Goal: Task Accomplishment & Management: Complete application form

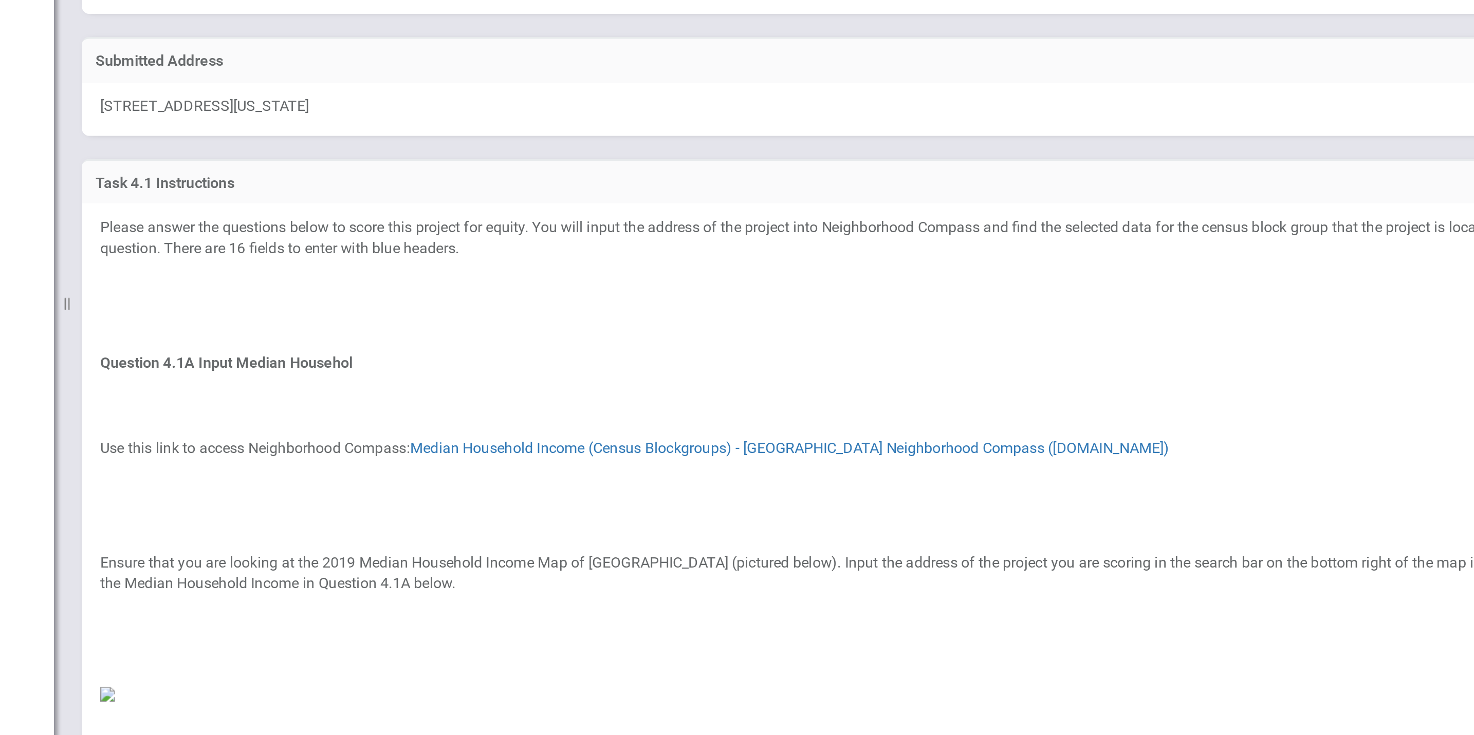
drag, startPoint x: 921, startPoint y: 243, endPoint x: 717, endPoint y: 400, distance: 257.2
click at [717, 400] on p "Question 4.1A Input Median Househol" at bounding box center [814, 401] width 1268 height 16
click at [944, 422] on p at bounding box center [814, 417] width 1268 height 16
drag, startPoint x: 943, startPoint y: 422, endPoint x: 929, endPoint y: 420, distance: 13.6
click at [929, 420] on p at bounding box center [814, 417] width 1268 height 16
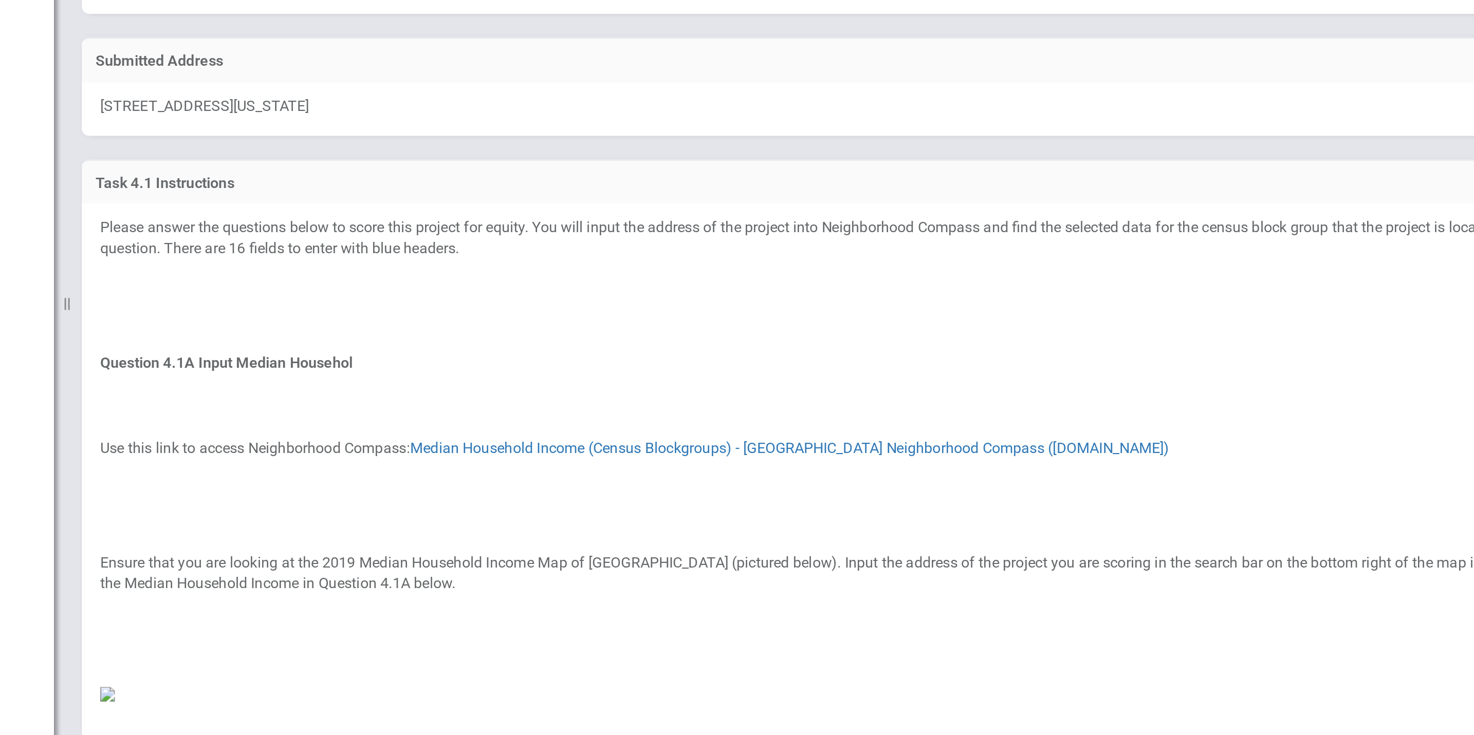
click at [941, 544] on figure at bounding box center [814, 585] width 1268 height 12
drag, startPoint x: 943, startPoint y: 595, endPoint x: 925, endPoint y: 590, distance: 18.2
click at [925, 544] on figure at bounding box center [814, 585] width 1268 height 12
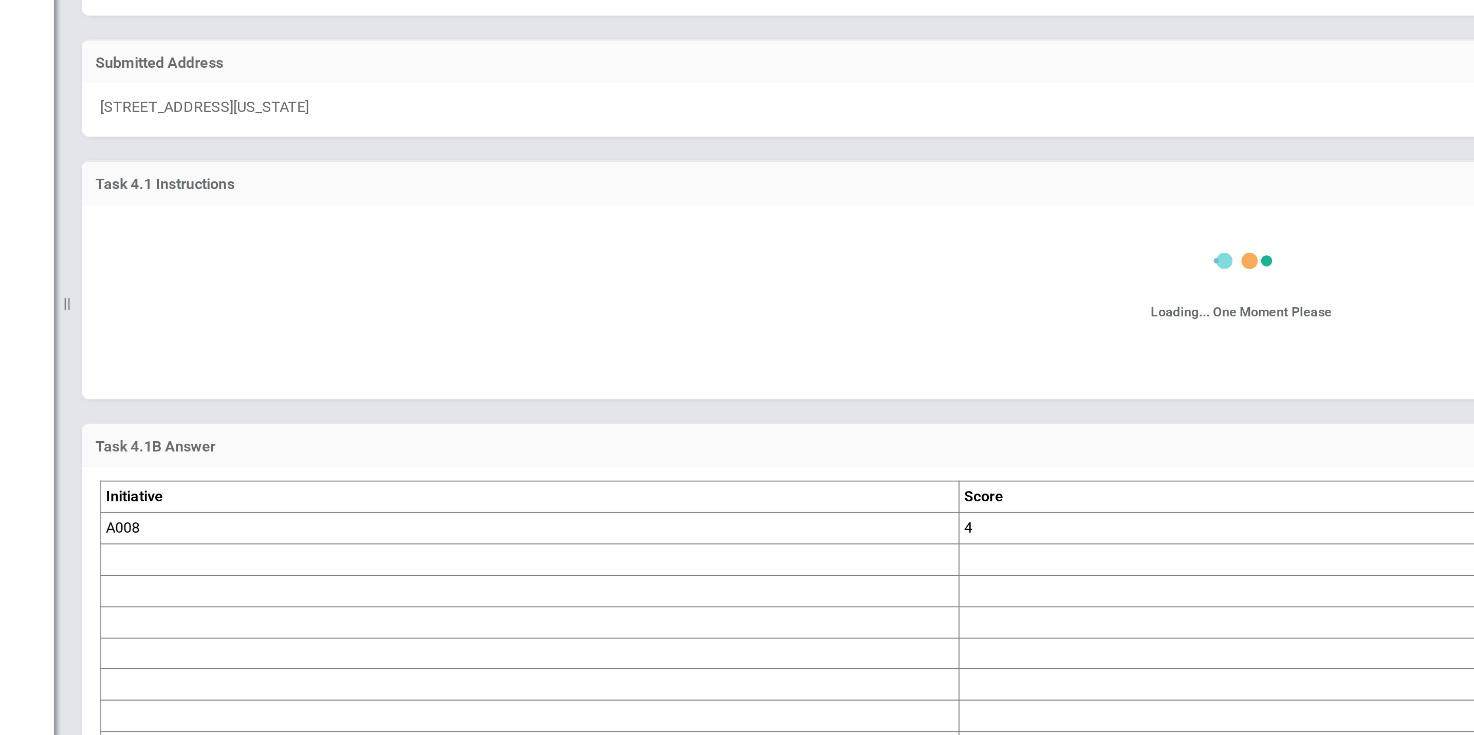
click at [925, 544] on td at bounding box center [830, 596] width 346 height 17
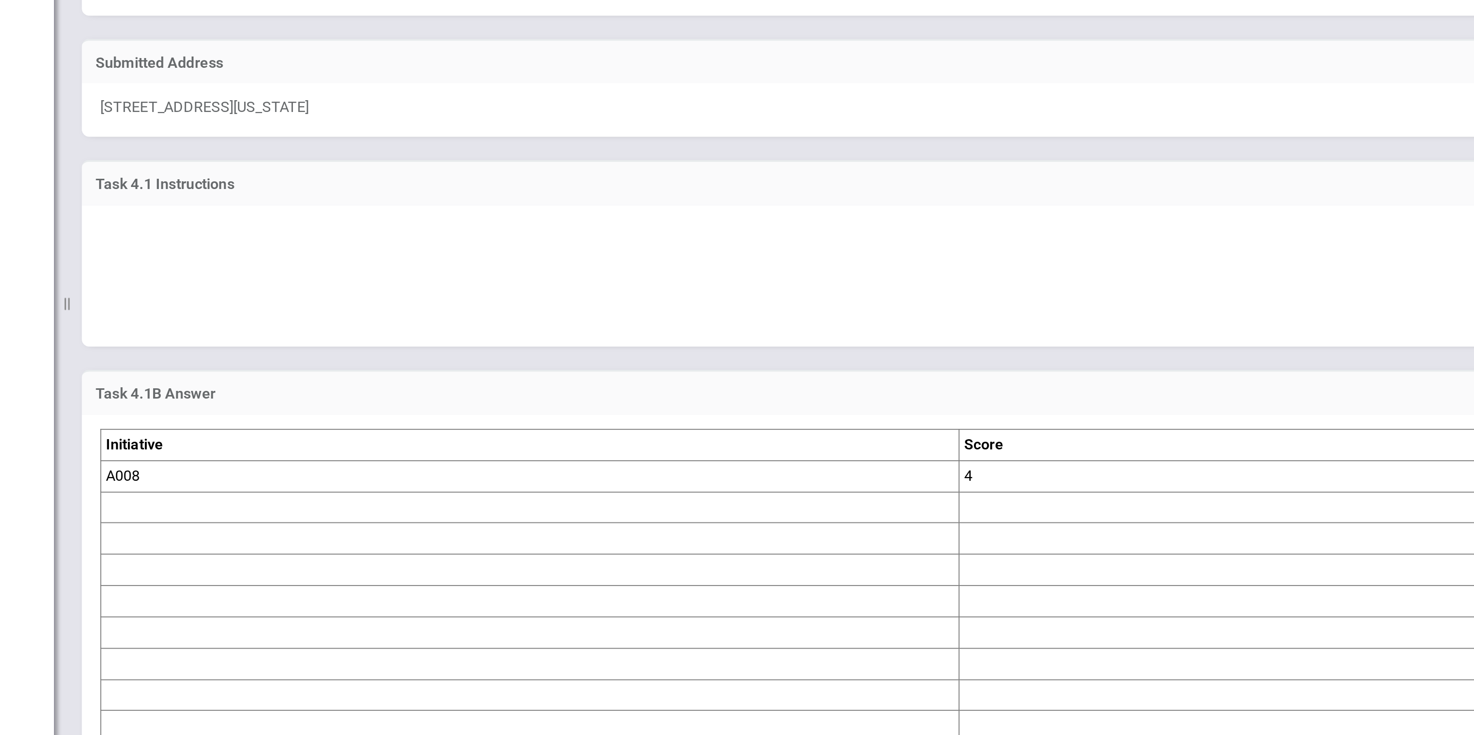
type textarea "<p>Please answer the questions below to score this project for equity. You will…"
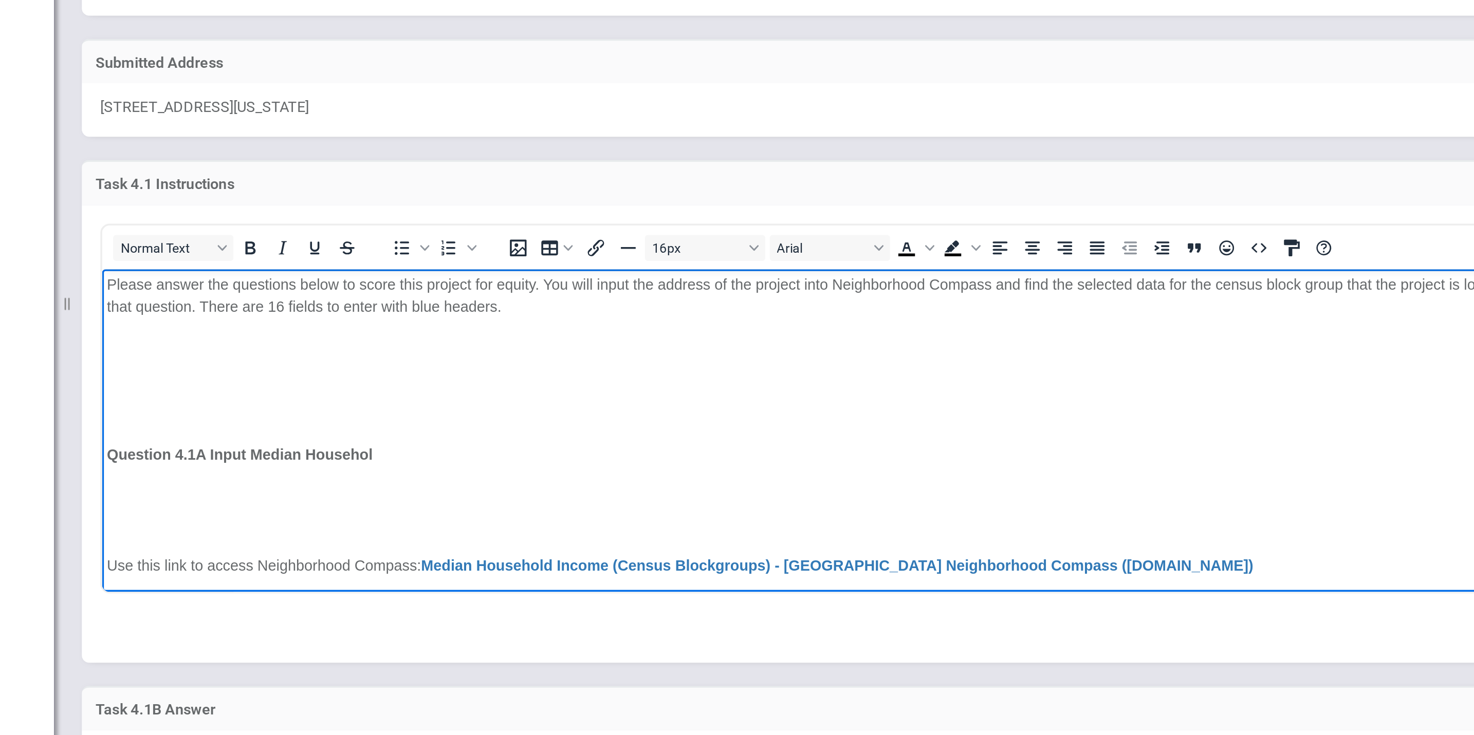
drag, startPoint x: 745, startPoint y: 446, endPoint x: 713, endPoint y: 434, distance: 33.5
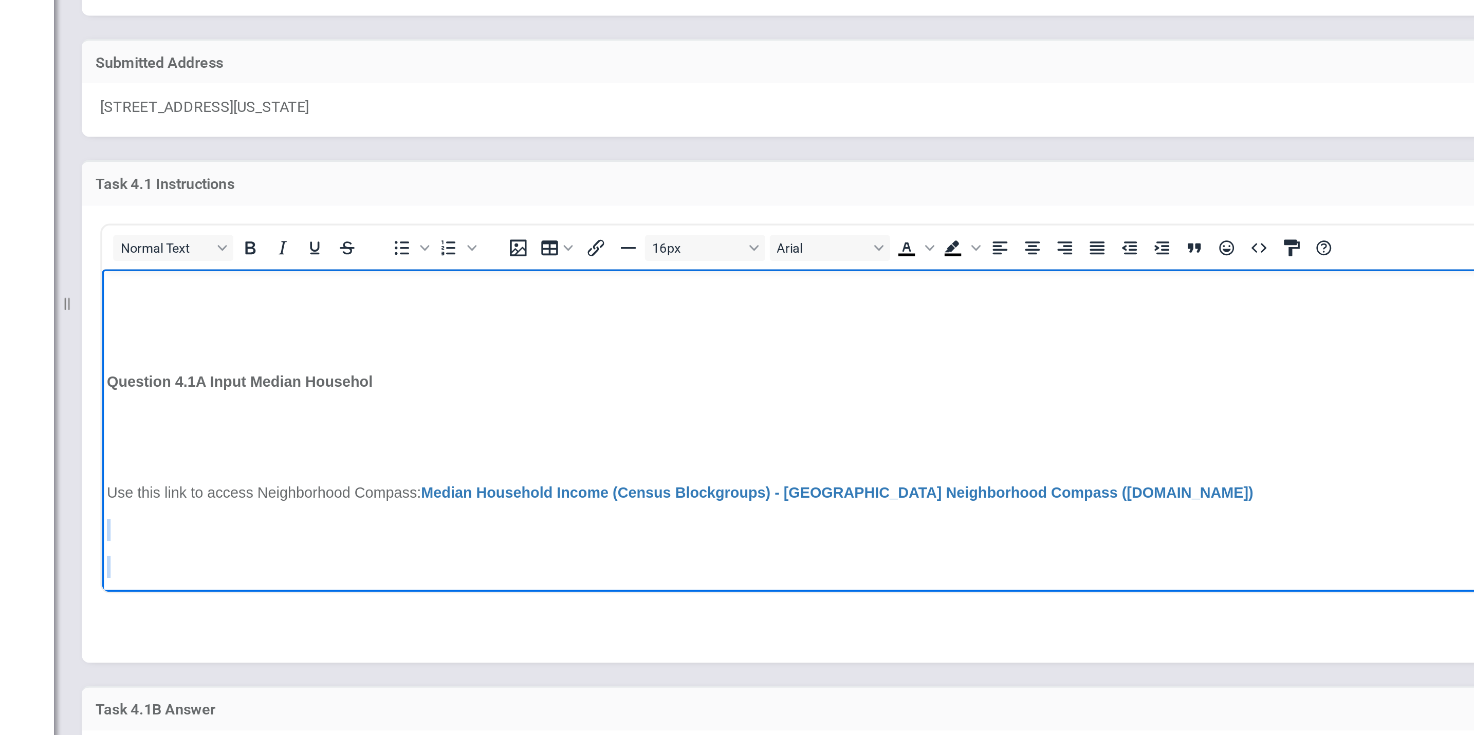
click at [833, 435] on p "Rich Text Area. Press ALT-0 for help." at bounding box center [734, 434] width 1261 height 12
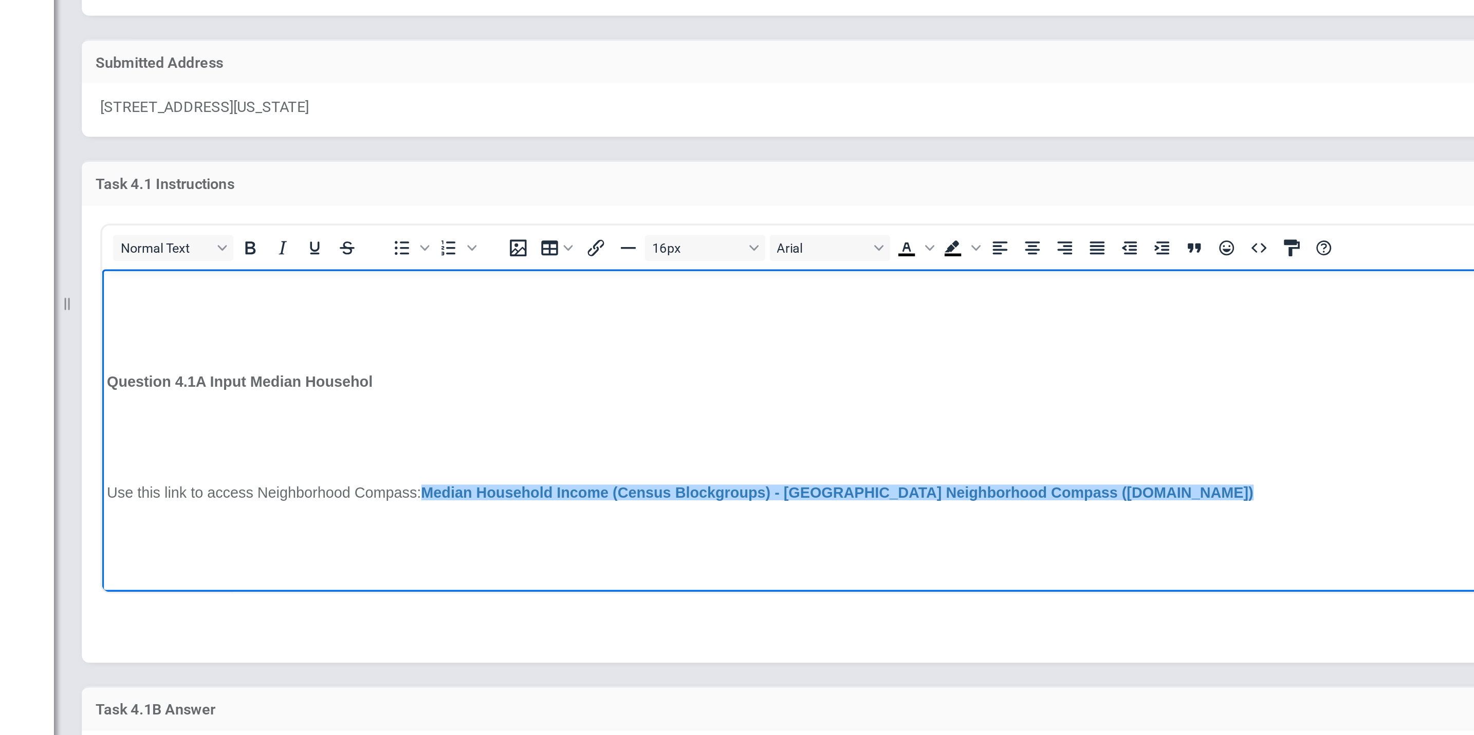
click at [865, 387] on p "Use this link to access Neighborhood Compass: Median Household Income (Census B…" at bounding box center [734, 393] width 1261 height 12
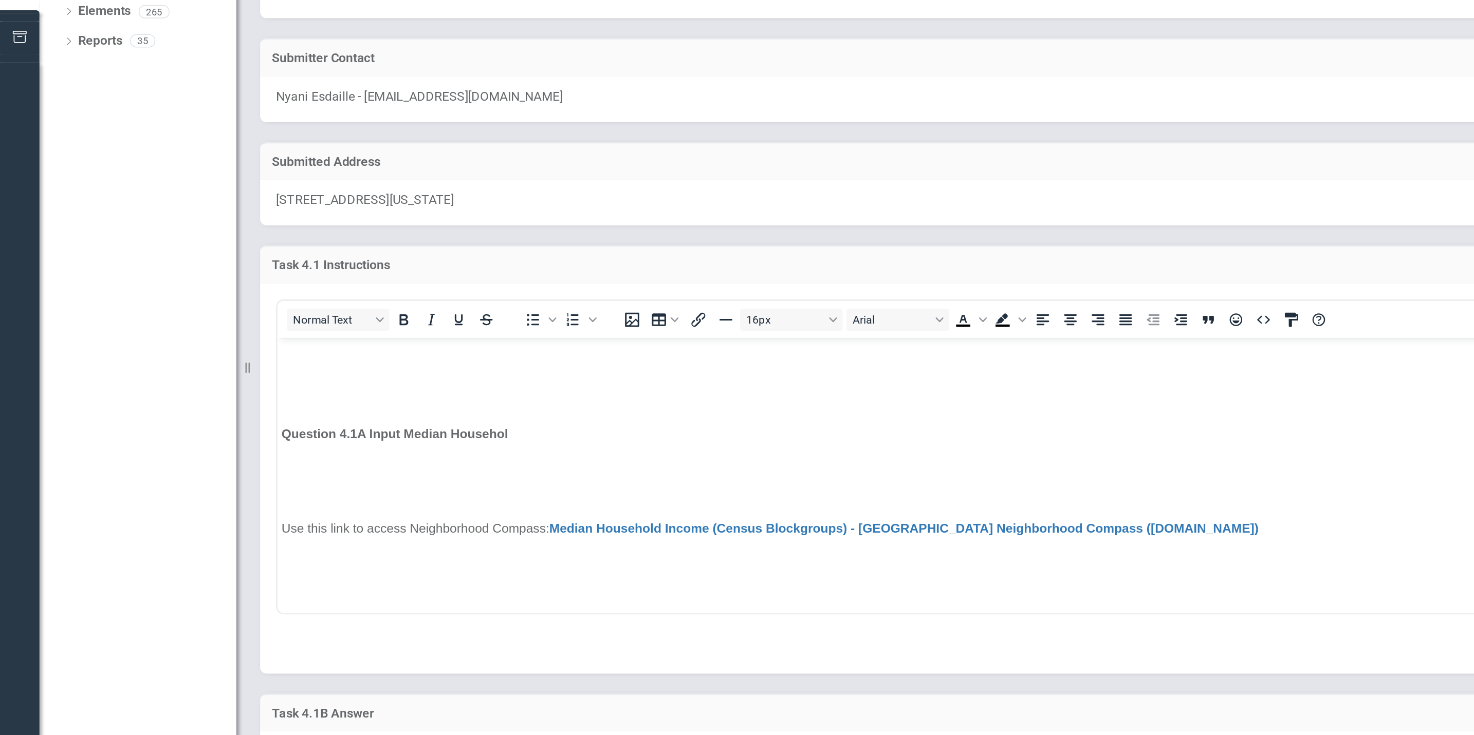
drag, startPoint x: 937, startPoint y: 593, endPoint x: 775, endPoint y: 566, distance: 164.6
click at [775, 544] on div "Task 4.1B Answer Initiative Score Value A008 4 $39,375" at bounding box center [814, 682] width 1304 height 230
drag, startPoint x: 952, startPoint y: 589, endPoint x: 706, endPoint y: 543, distance: 251.1
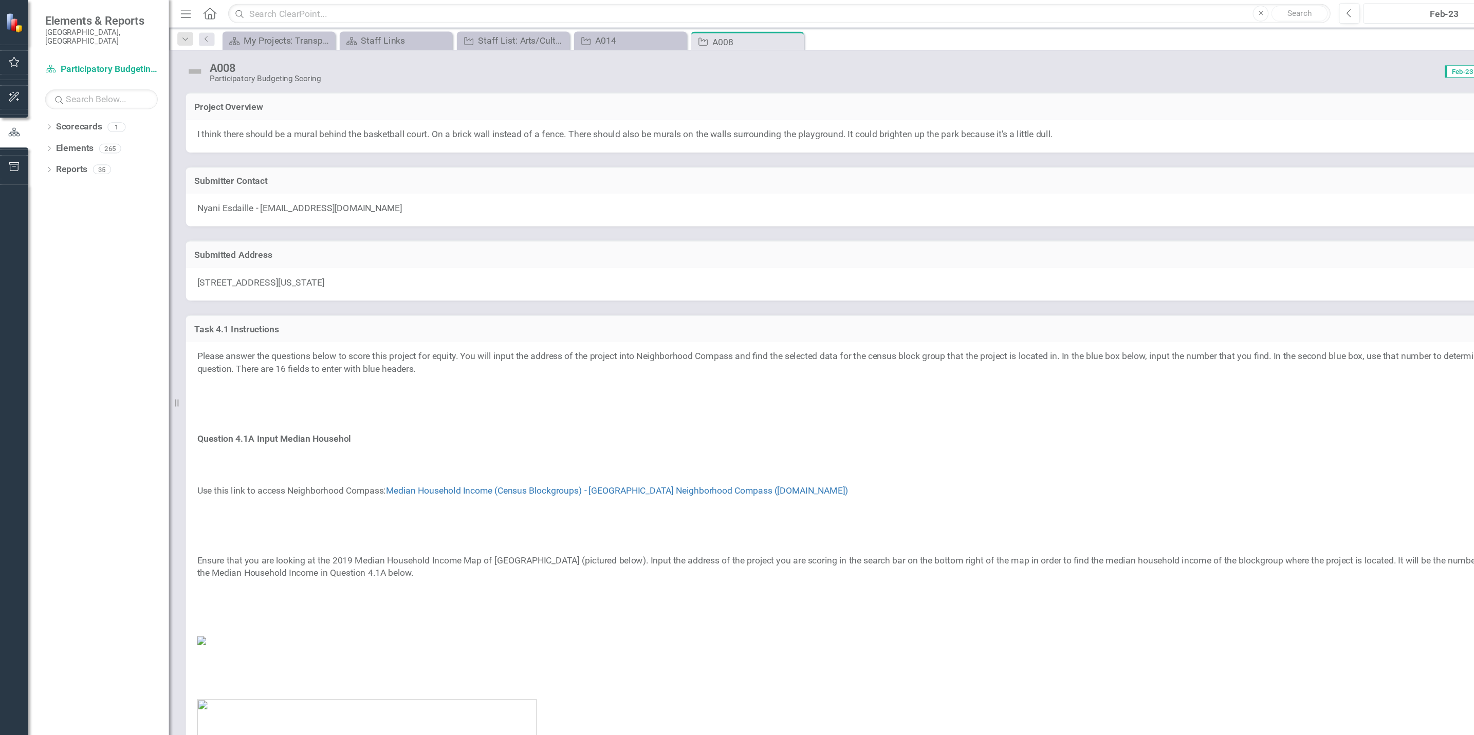
click at [1091, 13] on div "Feb-23" at bounding box center [1317, 13] width 140 height 12
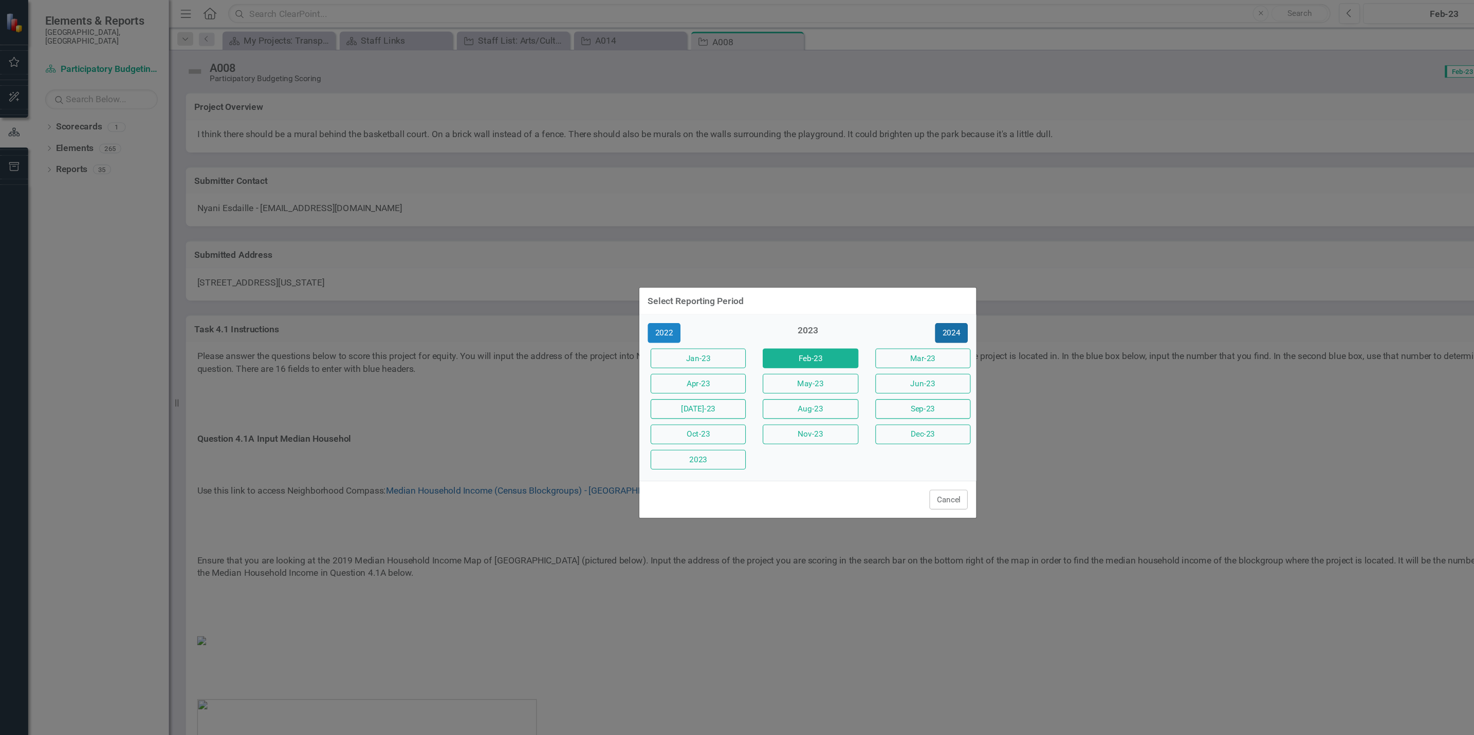
click at [862, 298] on button "2024" at bounding box center [868, 304] width 30 height 18
click at [862, 298] on button "2025" at bounding box center [868, 304] width 30 height 18
click at [645, 368] on button "[DATE]-25" at bounding box center [637, 373] width 87 height 18
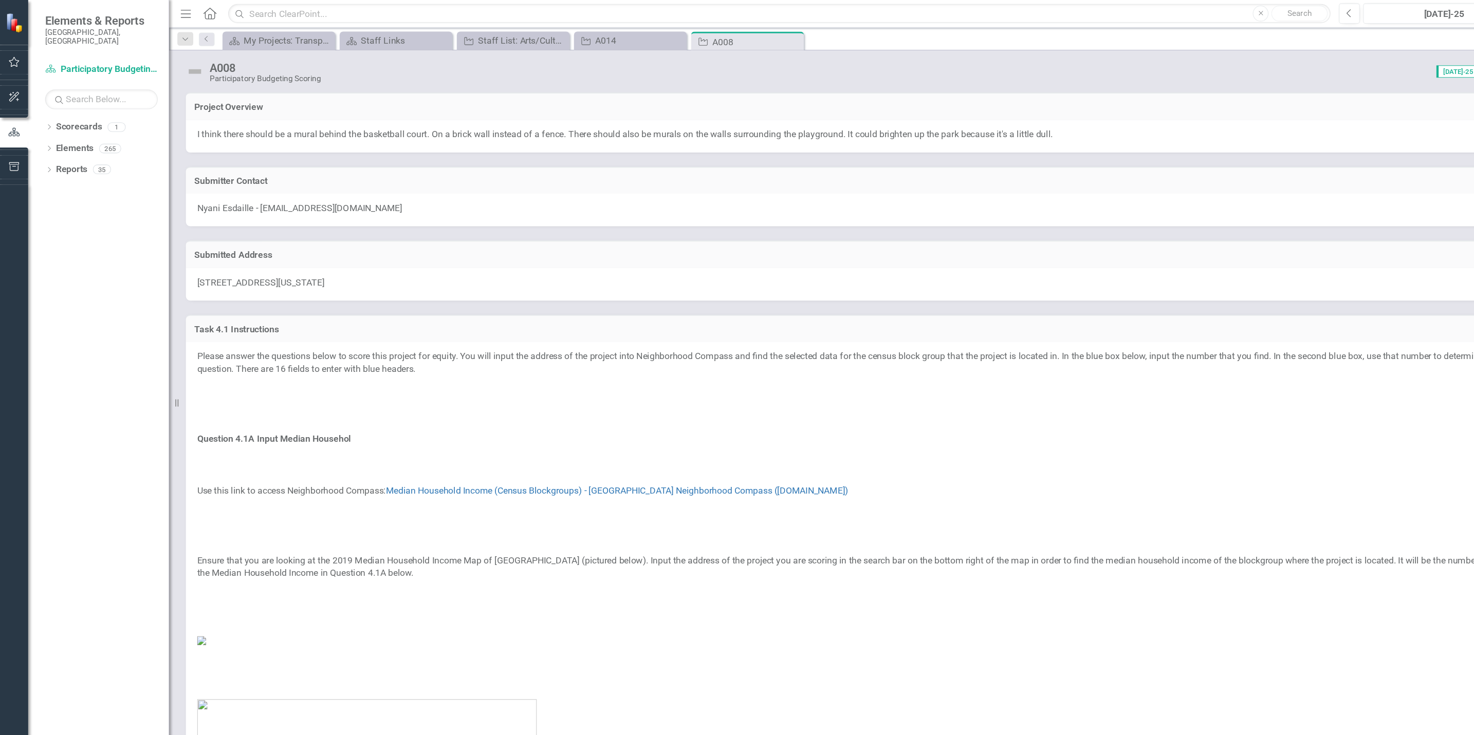
drag, startPoint x: 1291, startPoint y: 97, endPoint x: 1205, endPoint y: 104, distance: 86.7
click at [1091, 104] on td "Project Overview" at bounding box center [813, 98] width 1273 height 13
click at [730, 417] on p at bounding box center [814, 417] width 1268 height 16
drag, startPoint x: 730, startPoint y: 417, endPoint x: 680, endPoint y: 321, distance: 108.0
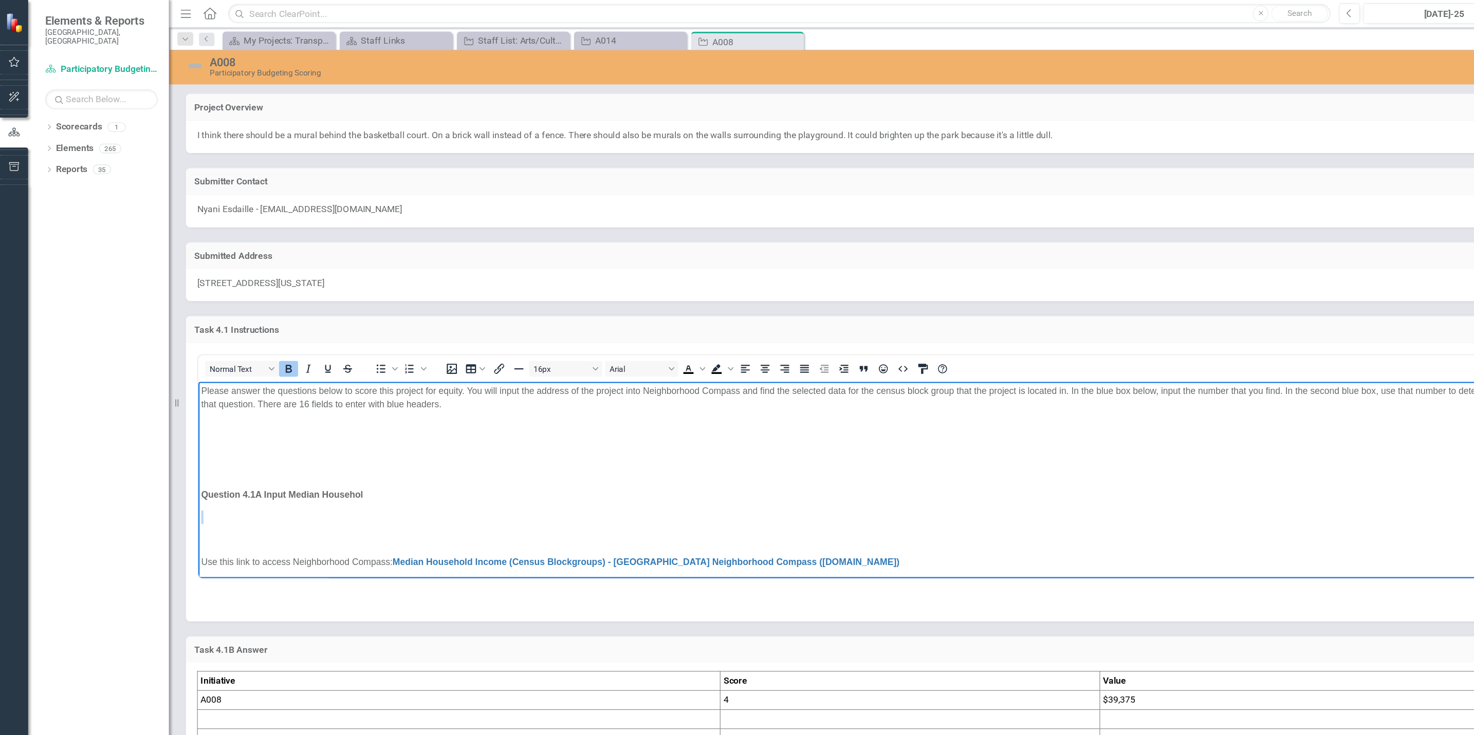
drag, startPoint x: 789, startPoint y: 474, endPoint x: 806, endPoint y: 501, distance: 31.2
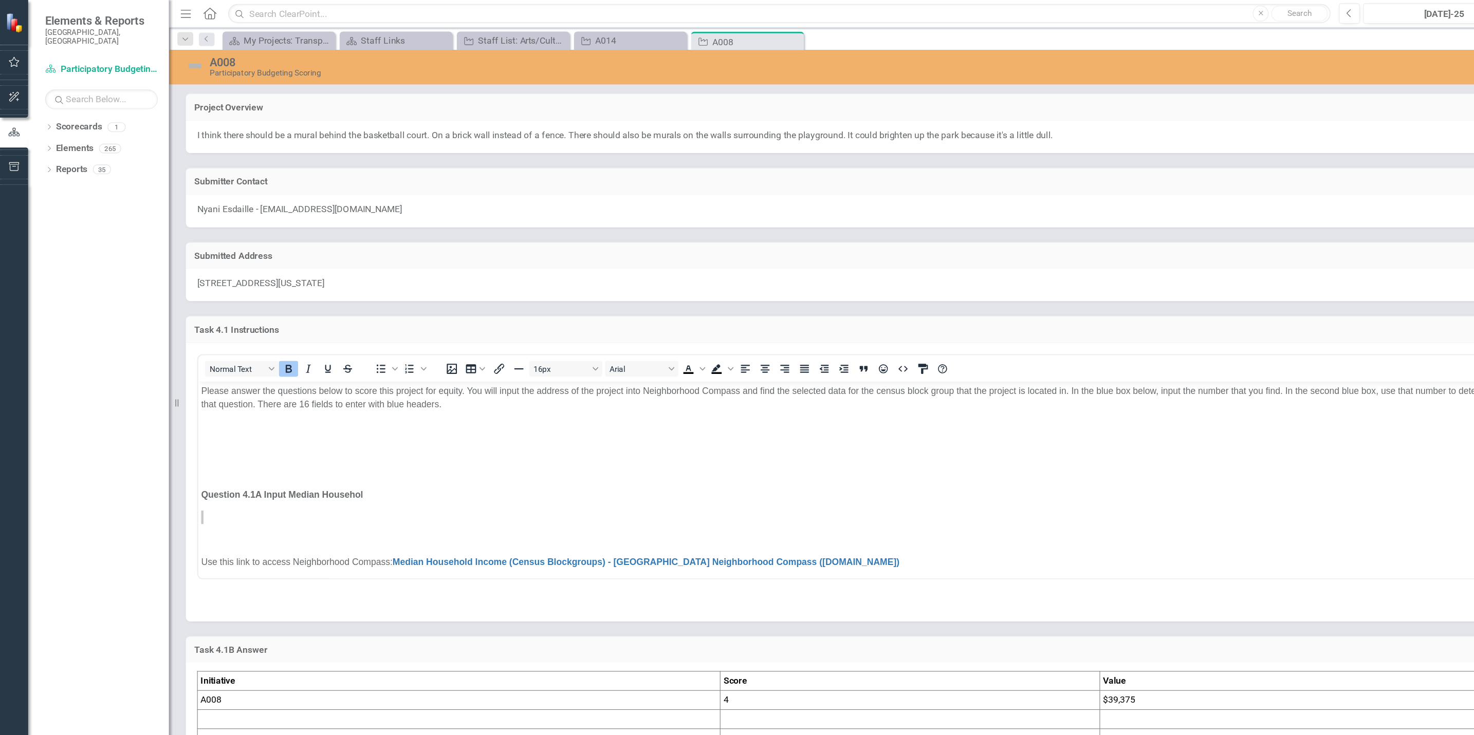
click at [583, 544] on div "Initiative Score Value A008 4 $39,375" at bounding box center [814, 701] width 1289 height 192
click at [591, 544] on td "Initiative" at bounding box center [418, 621] width 477 height 17
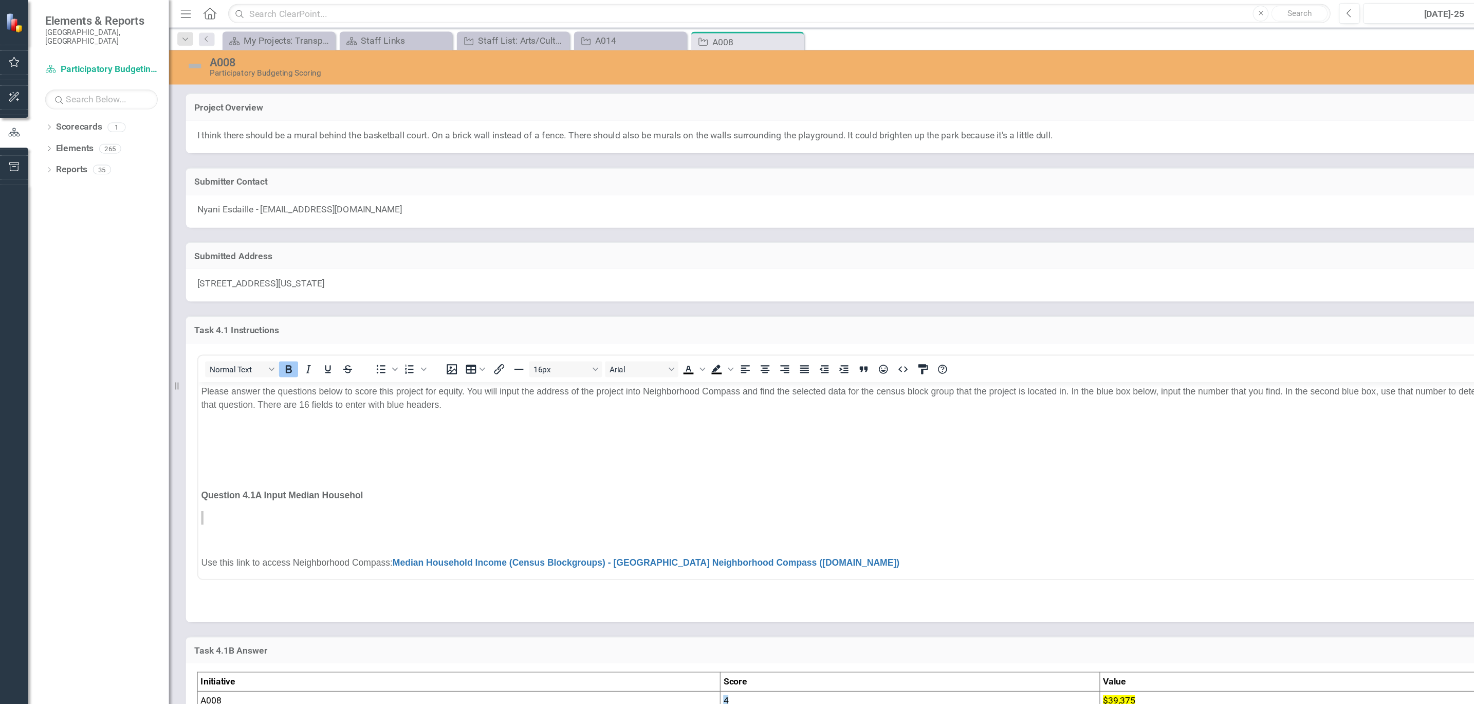
scroll to position [734, 0]
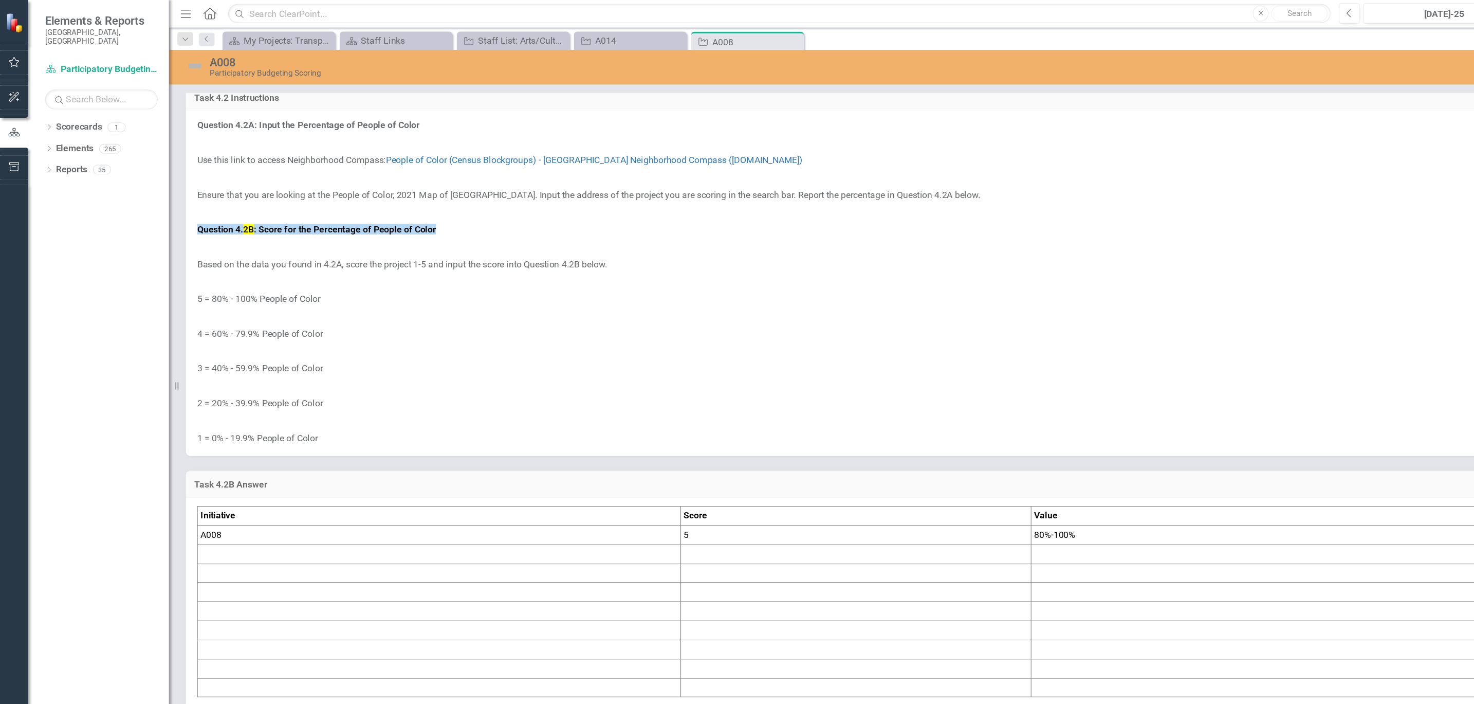
click at [590, 490] on td "A008" at bounding box center [400, 487] width 441 height 17
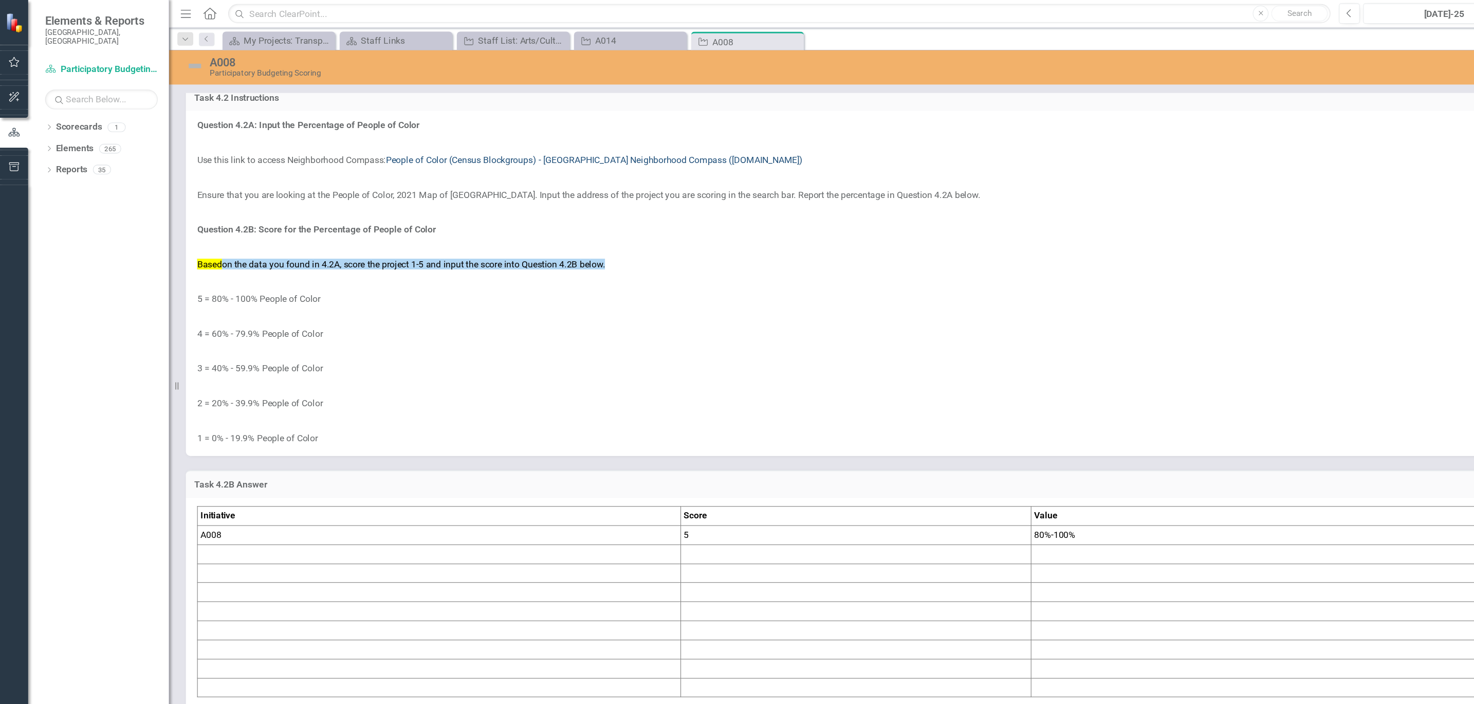
click at [453, 147] on link "People of Color (Census Blockgroups) - [GEOGRAPHIC_DATA] Neighborhood Compass (…" at bounding box center [542, 146] width 380 height 10
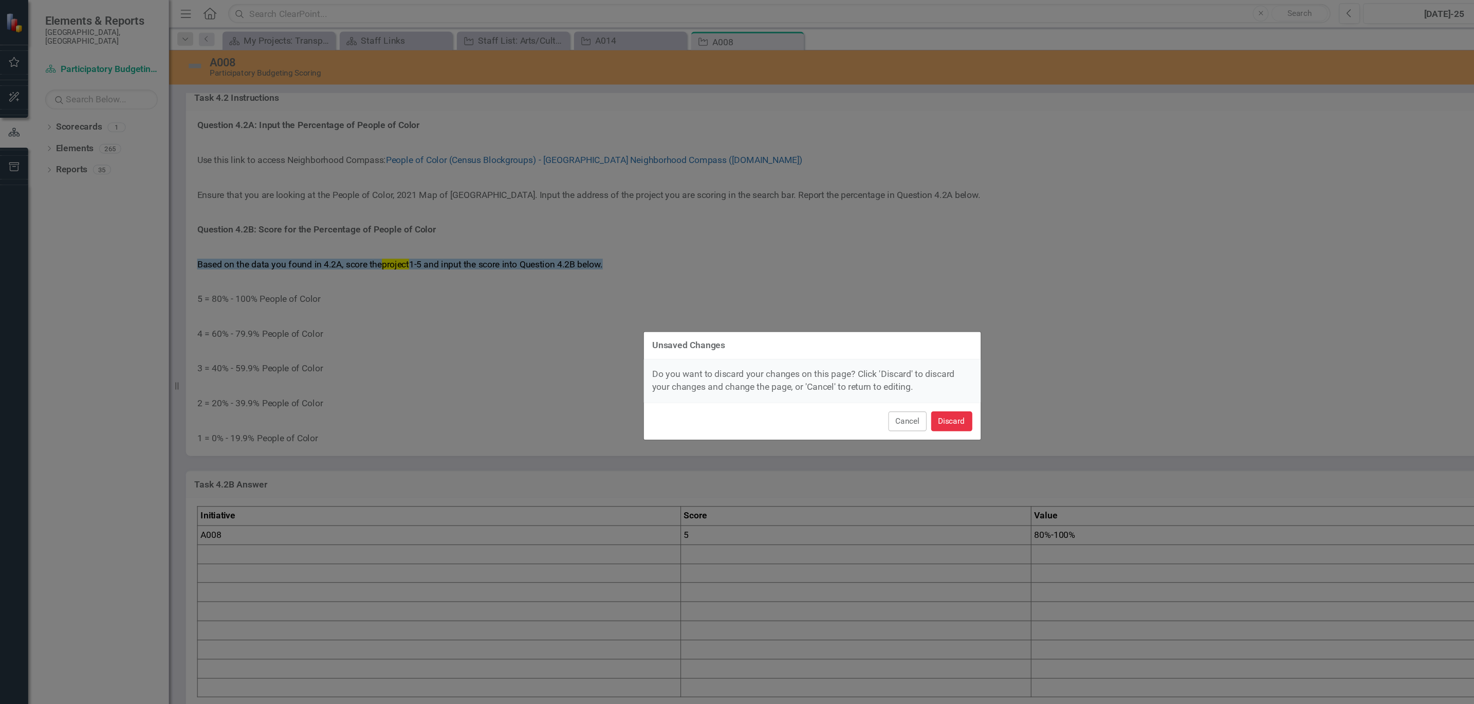
click at [867, 384] on button "Discard" at bounding box center [868, 384] width 38 height 18
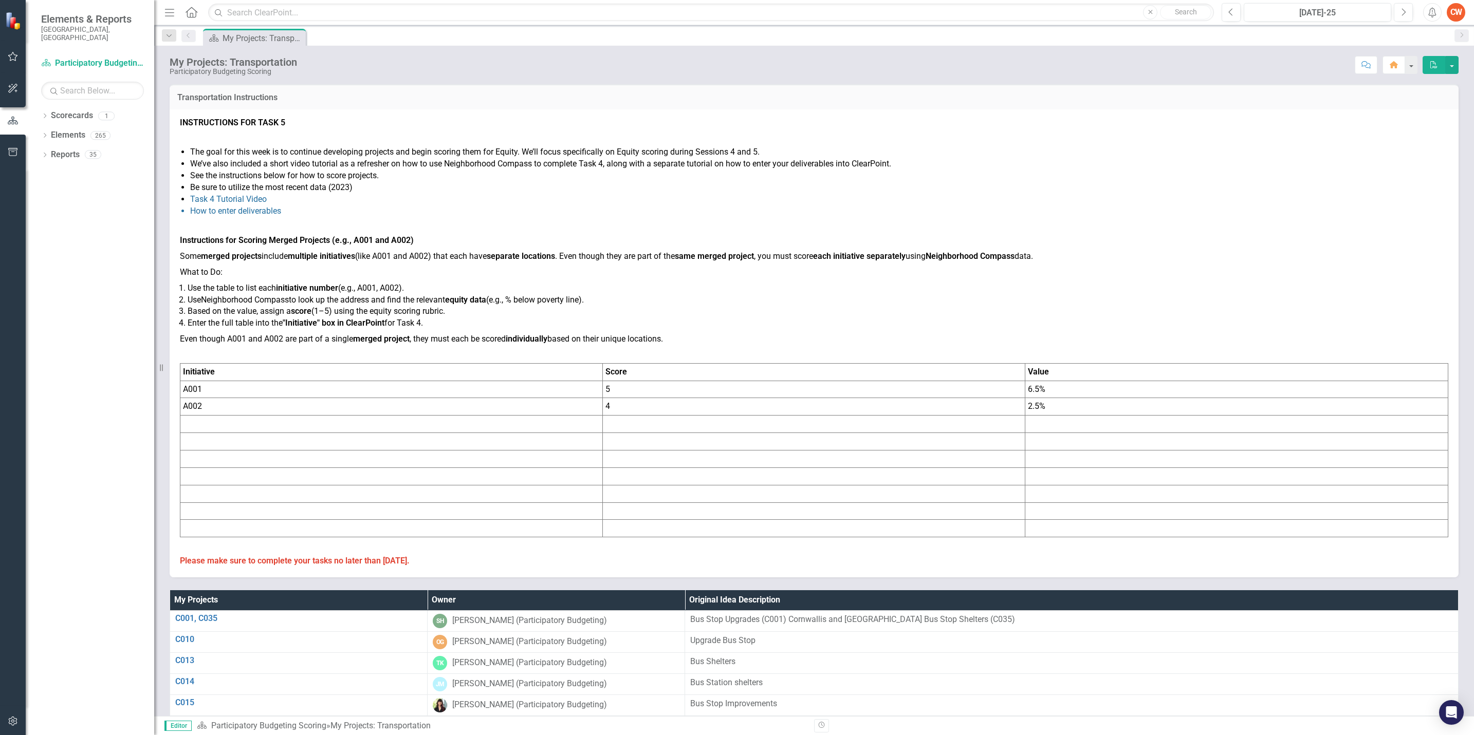
drag, startPoint x: 0, startPoint y: 0, endPoint x: 644, endPoint y: 217, distance: 680.1
click at [644, 217] on span "INSTRUCTIONS FOR TASK 5 The goal for this week is to continue developing projec…" at bounding box center [814, 342] width 1268 height 450
click at [95, 58] on link "Scorecard Participatory Budgeting Scoring" at bounding box center [92, 64] width 103 height 12
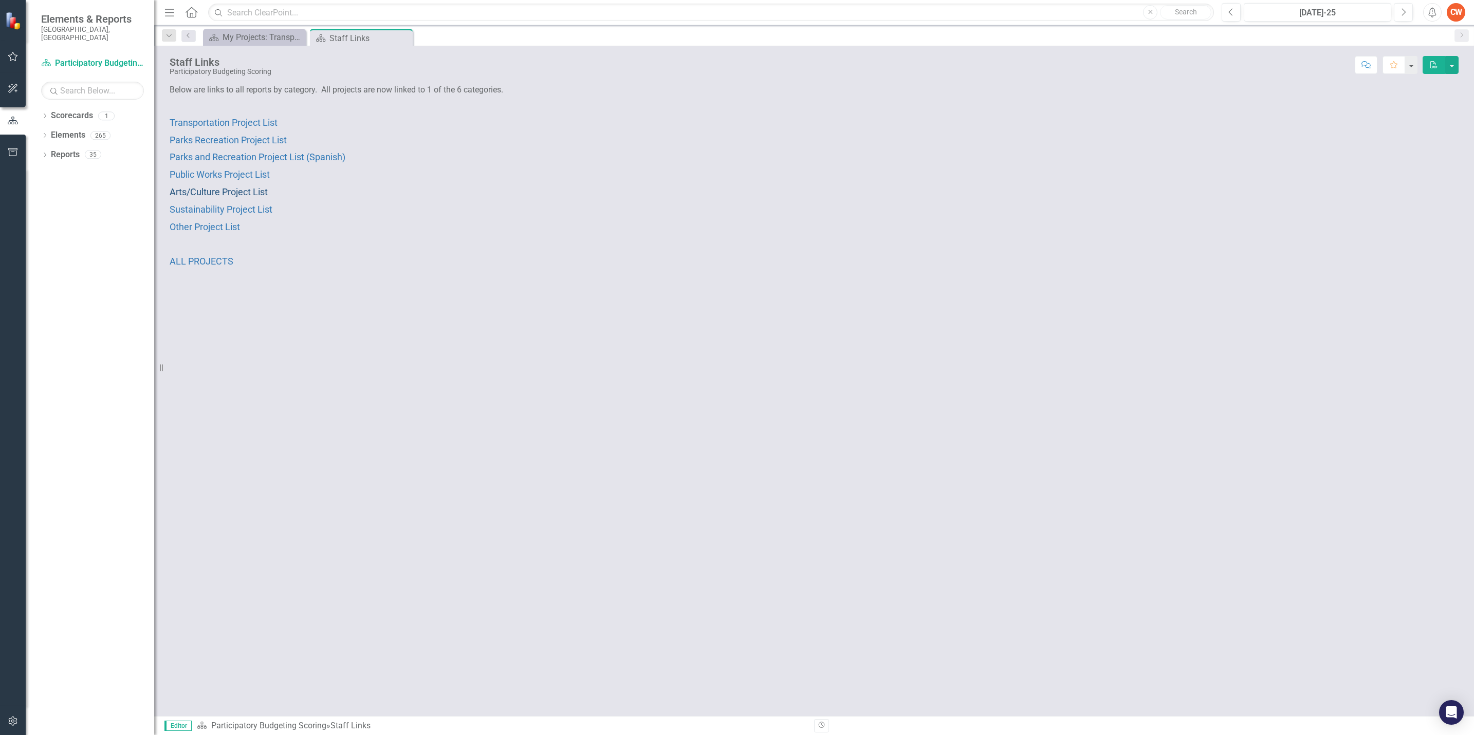
click at [193, 189] on span "Arts/Culture Project List" at bounding box center [219, 192] width 98 height 11
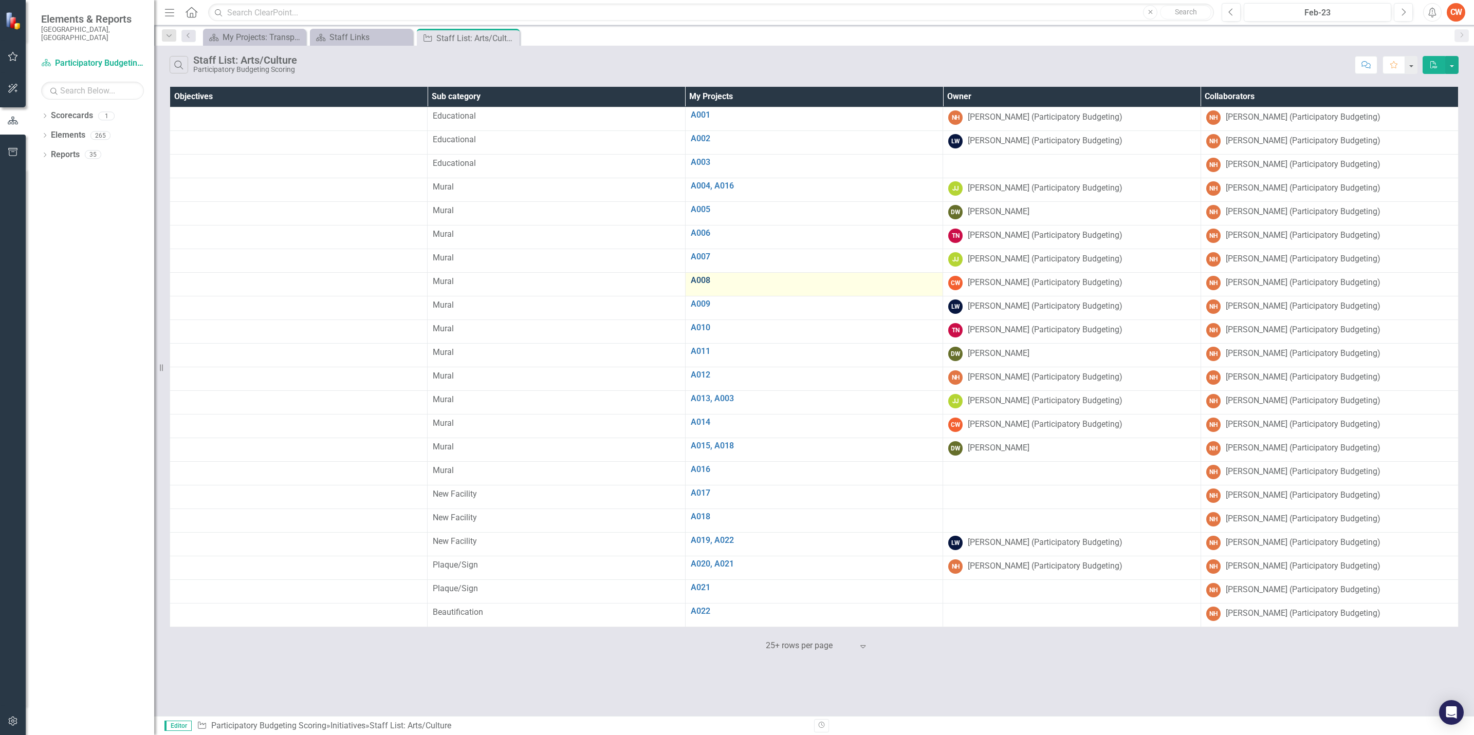
click at [701, 284] on link "A008" at bounding box center [814, 280] width 247 height 9
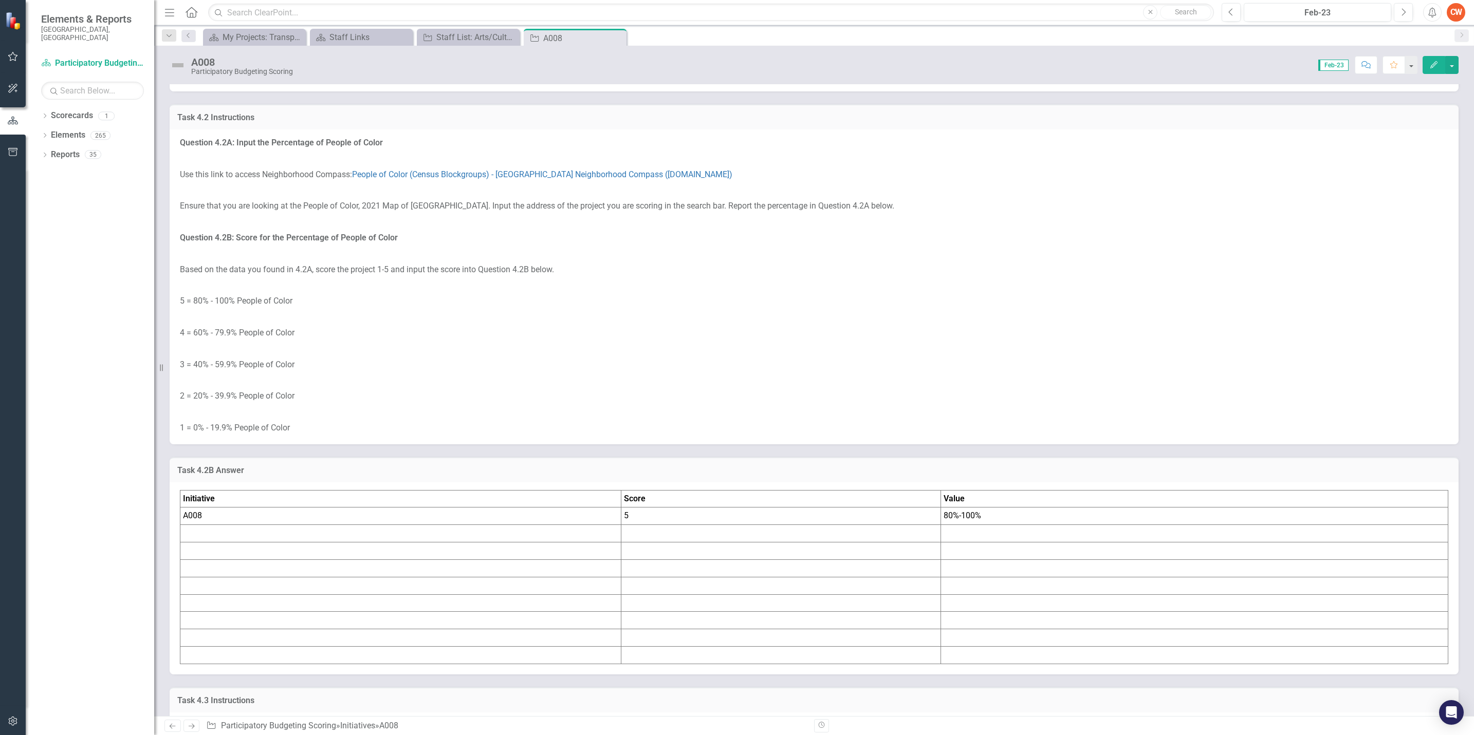
scroll to position [1581, 0]
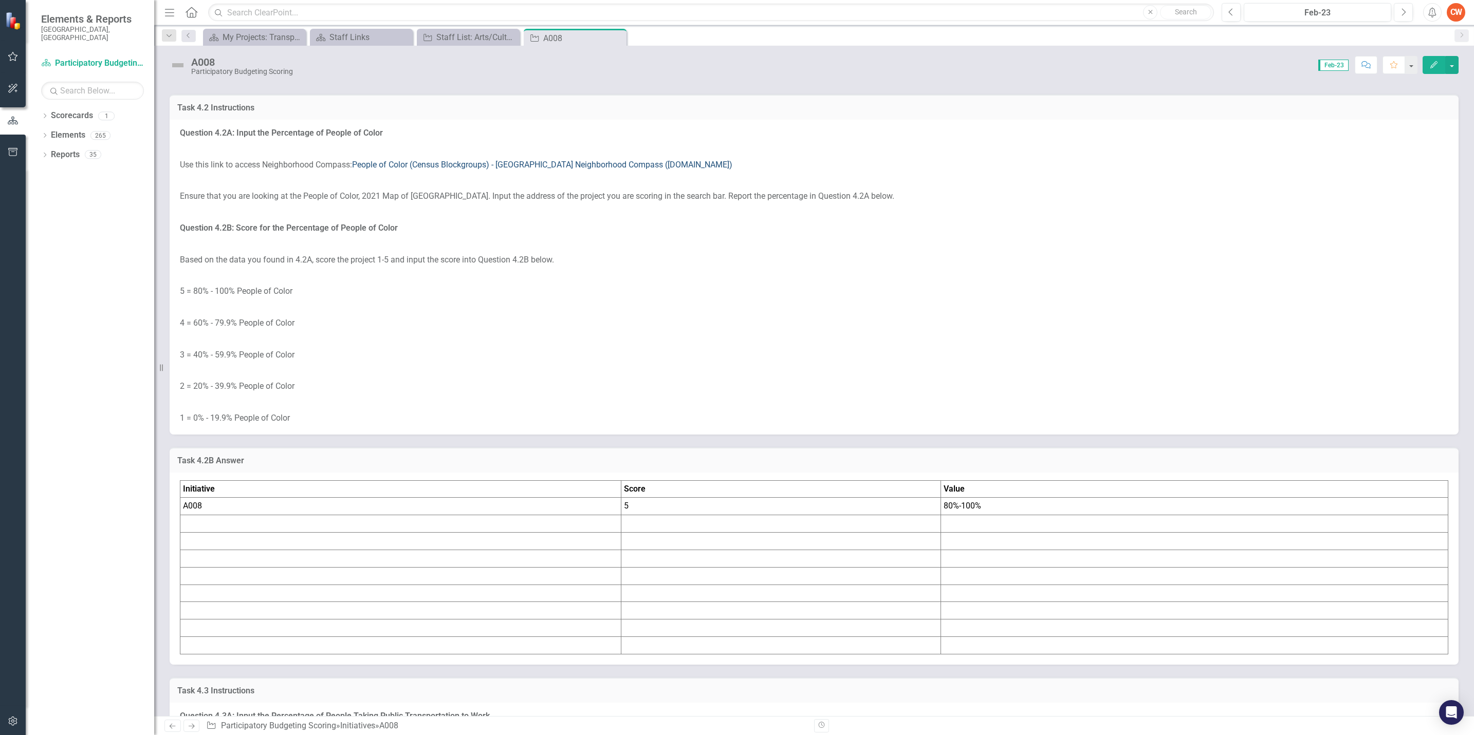
click at [469, 170] on link "People of Color (Census Blockgroups) - [GEOGRAPHIC_DATA] Neighborhood Compass (…" at bounding box center [542, 165] width 380 height 10
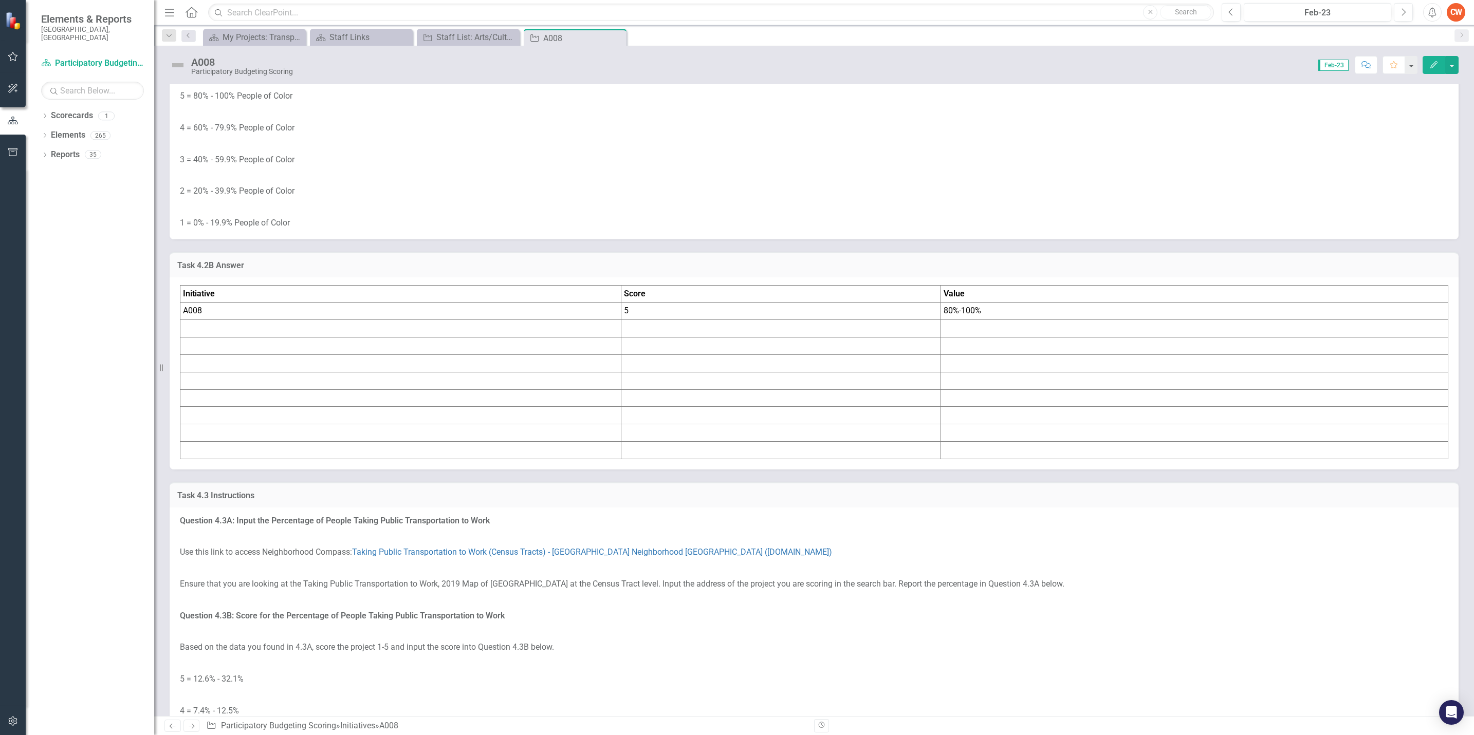
scroll to position [1882, 0]
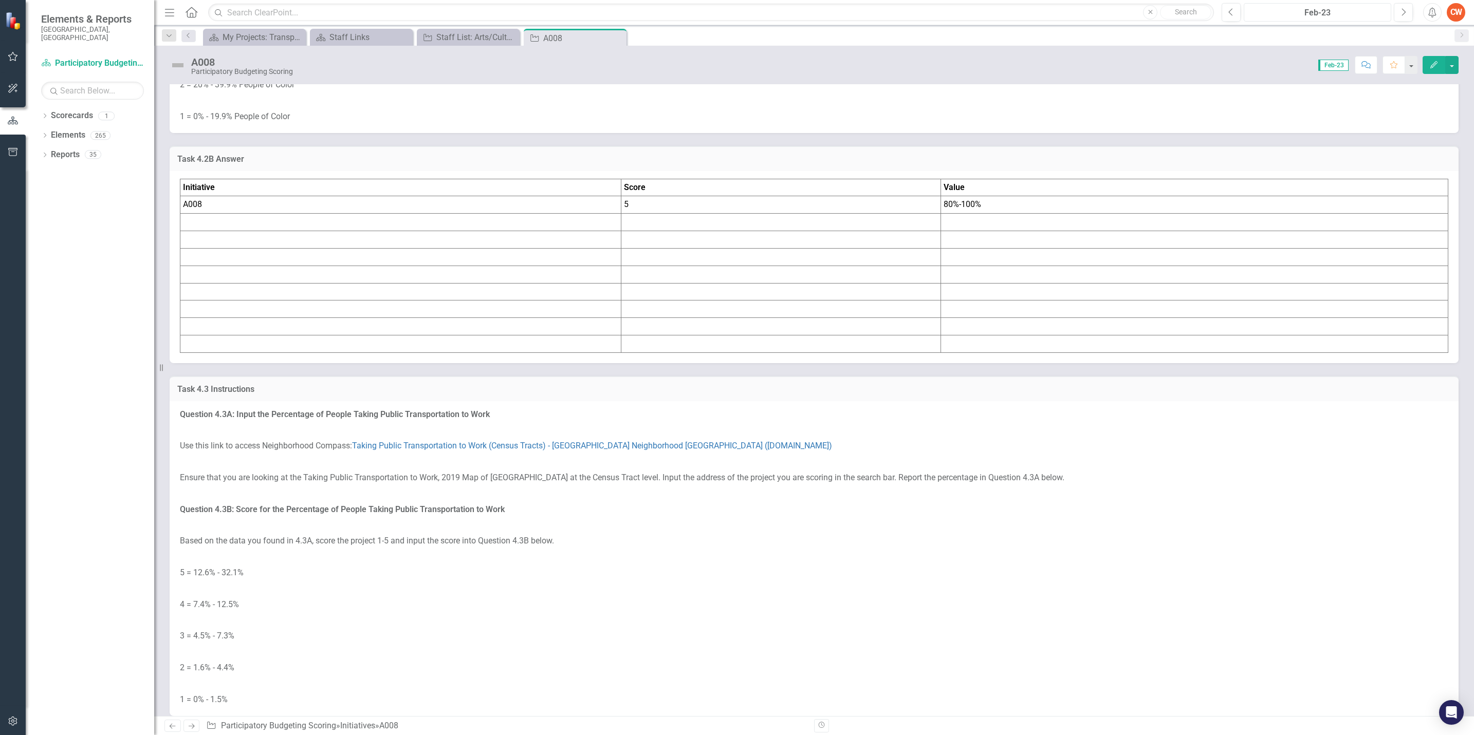
click at [1337, 12] on div "Feb-23" at bounding box center [1317, 13] width 140 height 12
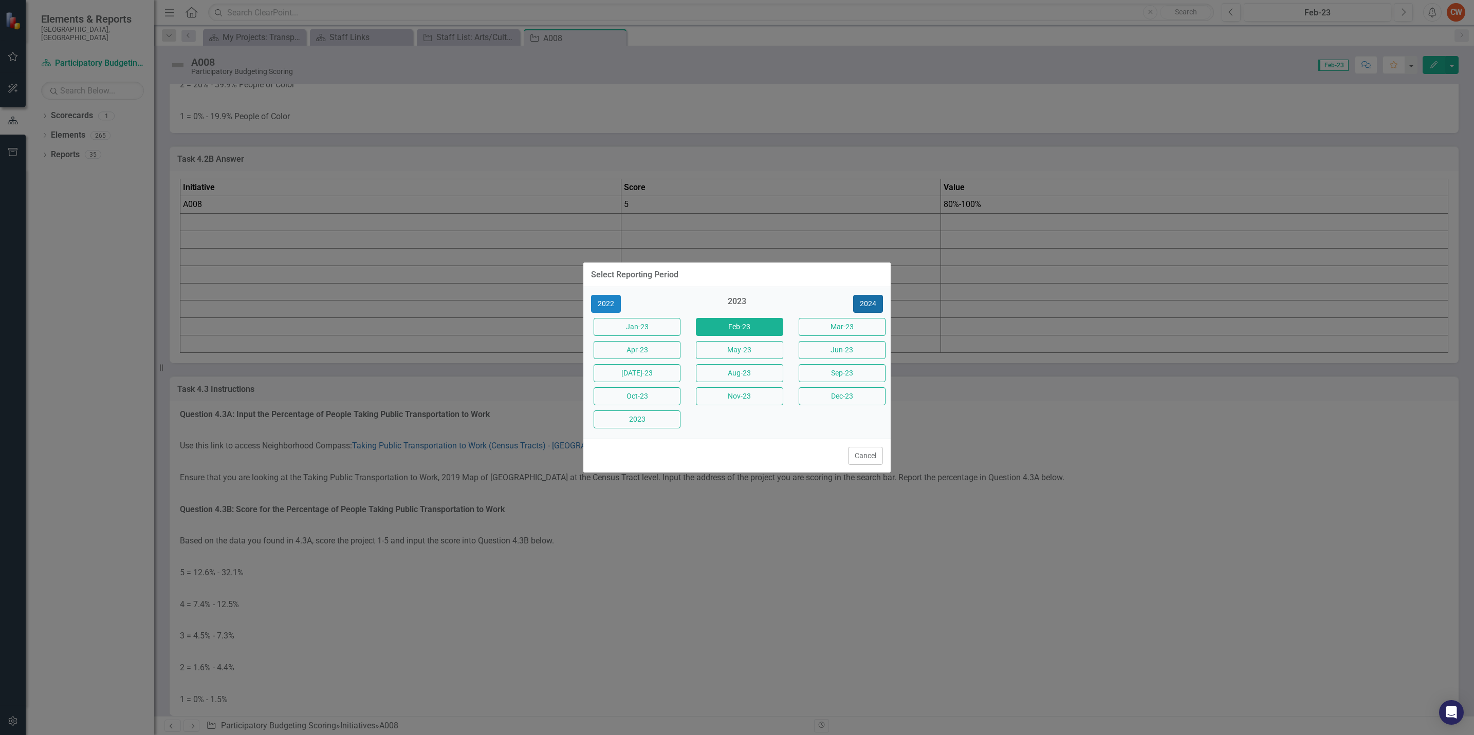
click at [868, 307] on button "2024" at bounding box center [868, 304] width 30 height 18
click at [868, 307] on button "2025" at bounding box center [868, 304] width 30 height 18
click at [643, 367] on button "[DATE]-25" at bounding box center [637, 373] width 87 height 18
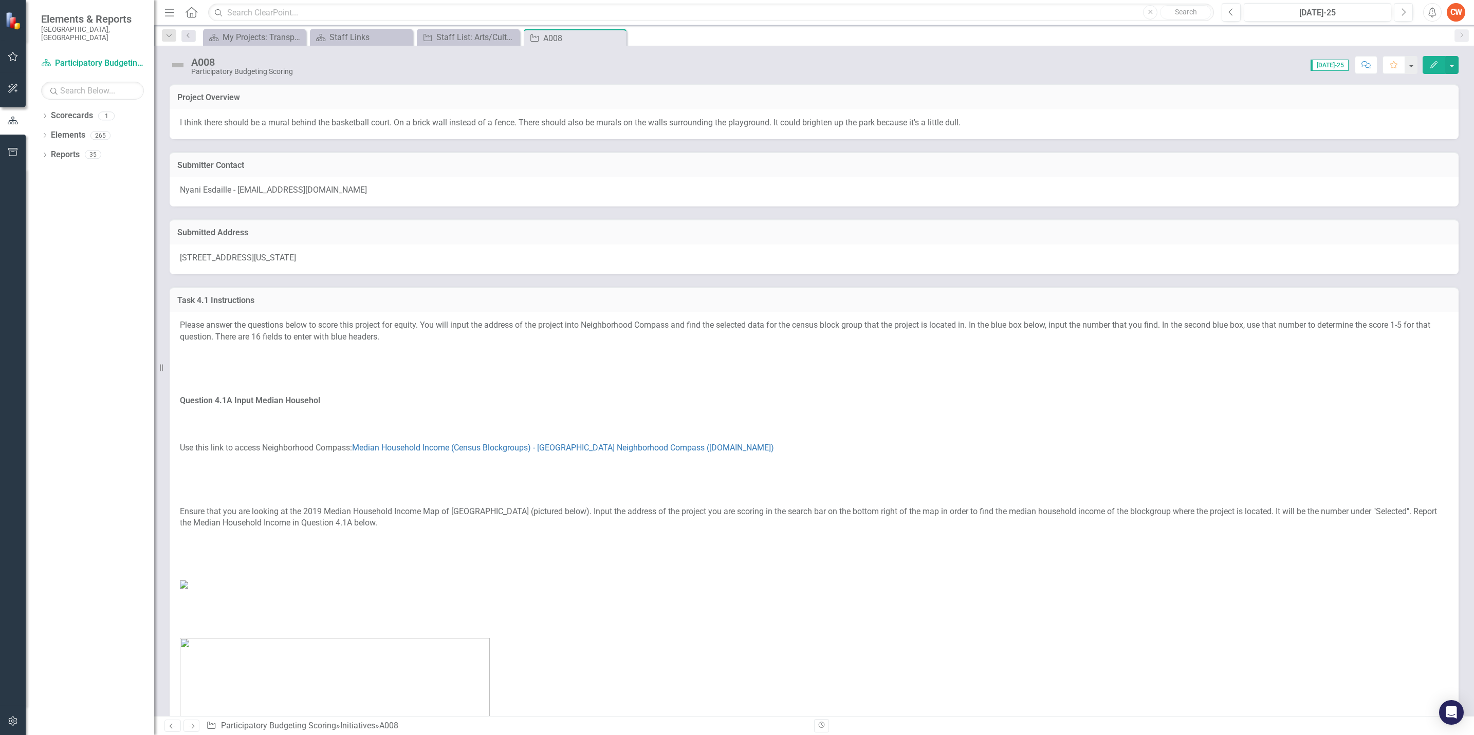
click at [1473, 63] on html "Elements & Reports City of Durham, NC Scorecard Participatory Budgeting Scoring…" at bounding box center [737, 367] width 1474 height 735
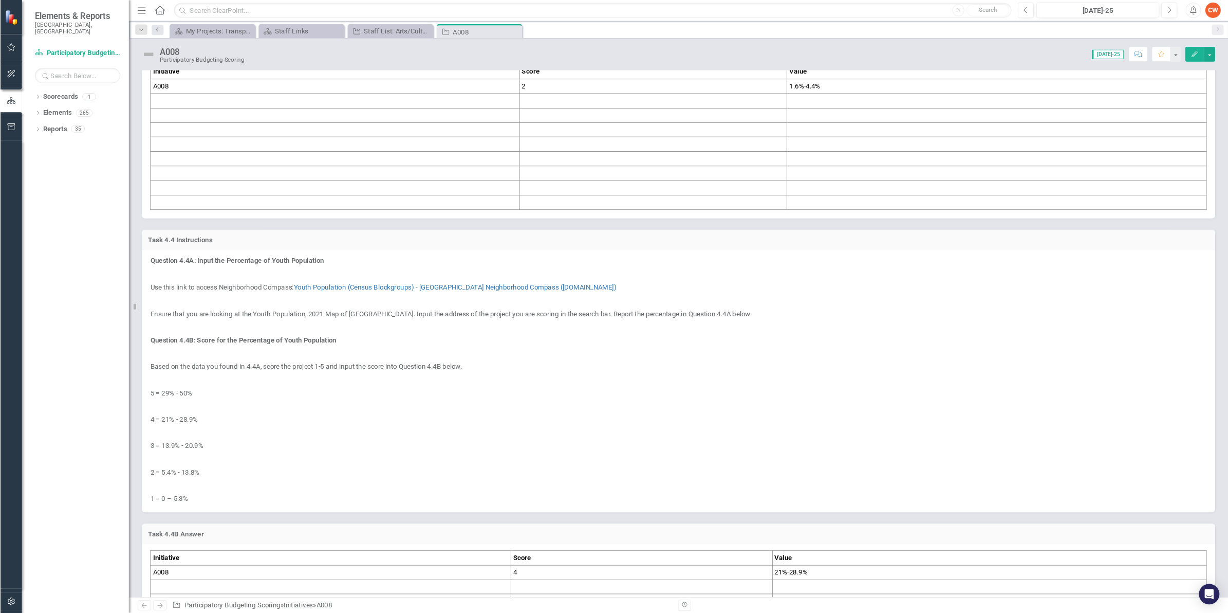
scroll to position [2575, 0]
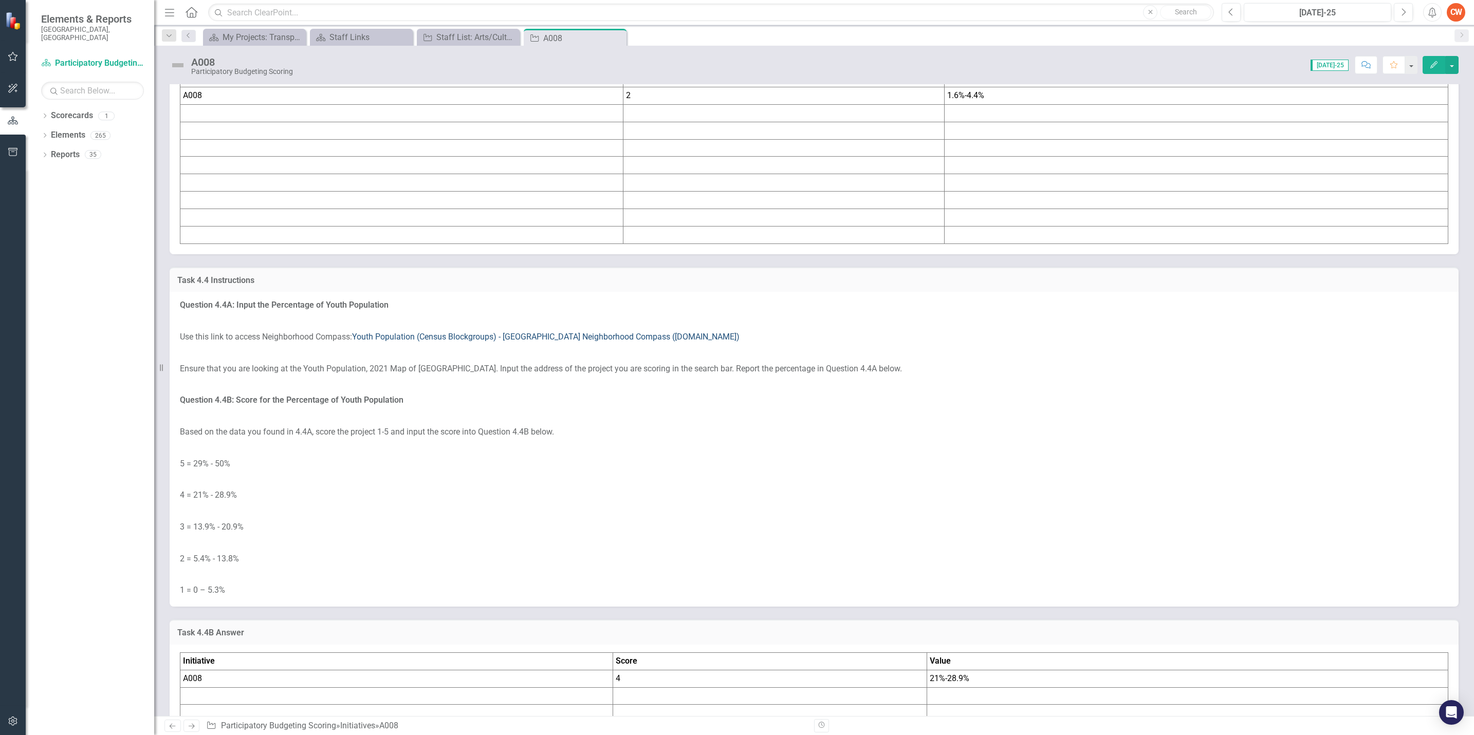
click at [440, 342] on link "Youth Population (Census Blockgroups) - [GEOGRAPHIC_DATA] Neighborhood Compass …" at bounding box center [545, 337] width 387 height 10
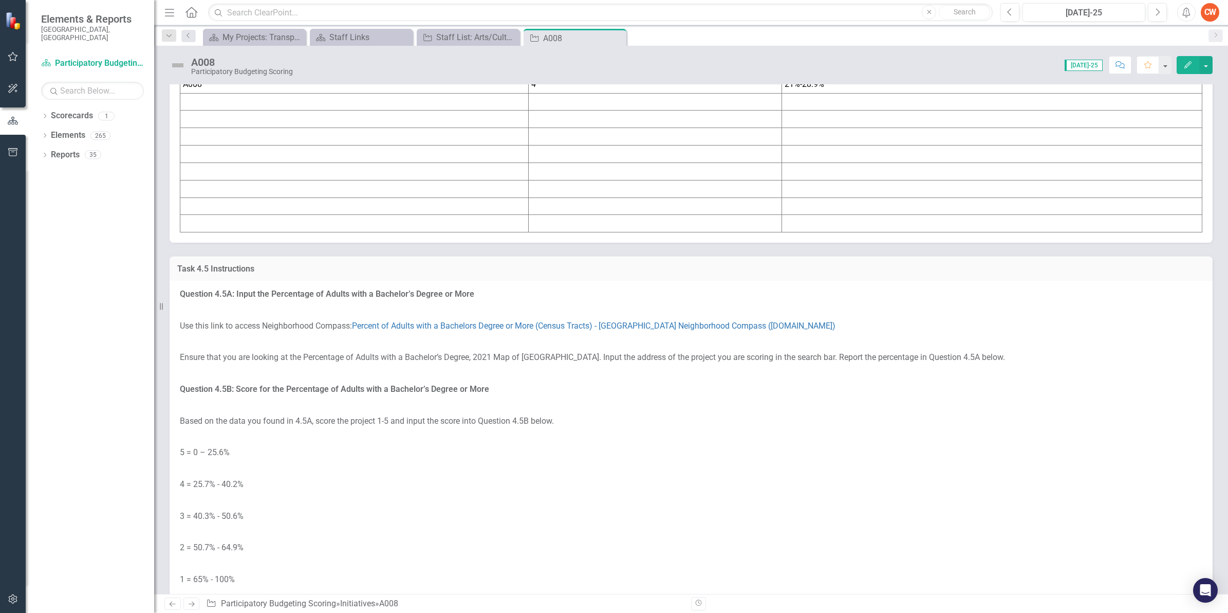
scroll to position [3123, 0]
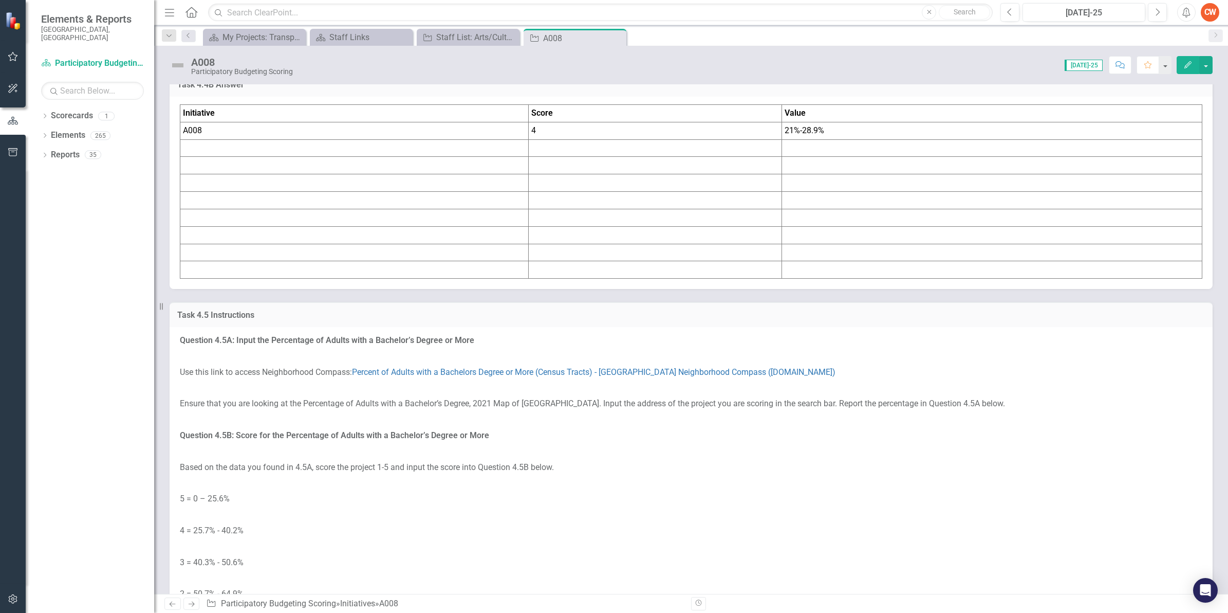
click at [573, 139] on td "4" at bounding box center [655, 130] width 253 height 17
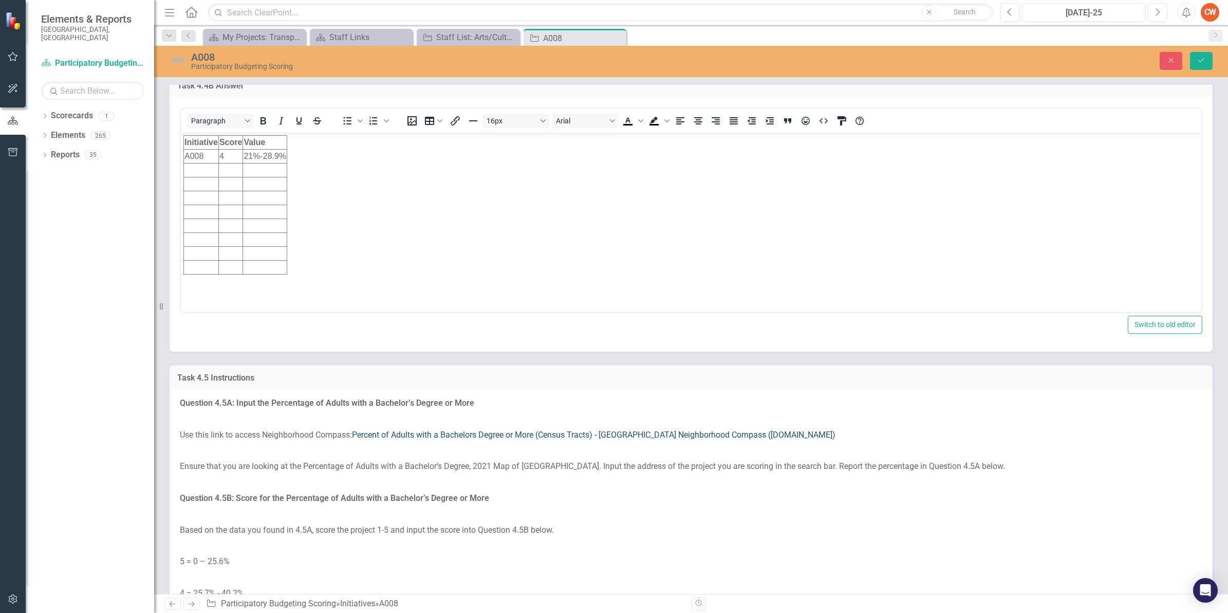
scroll to position [0, 0]
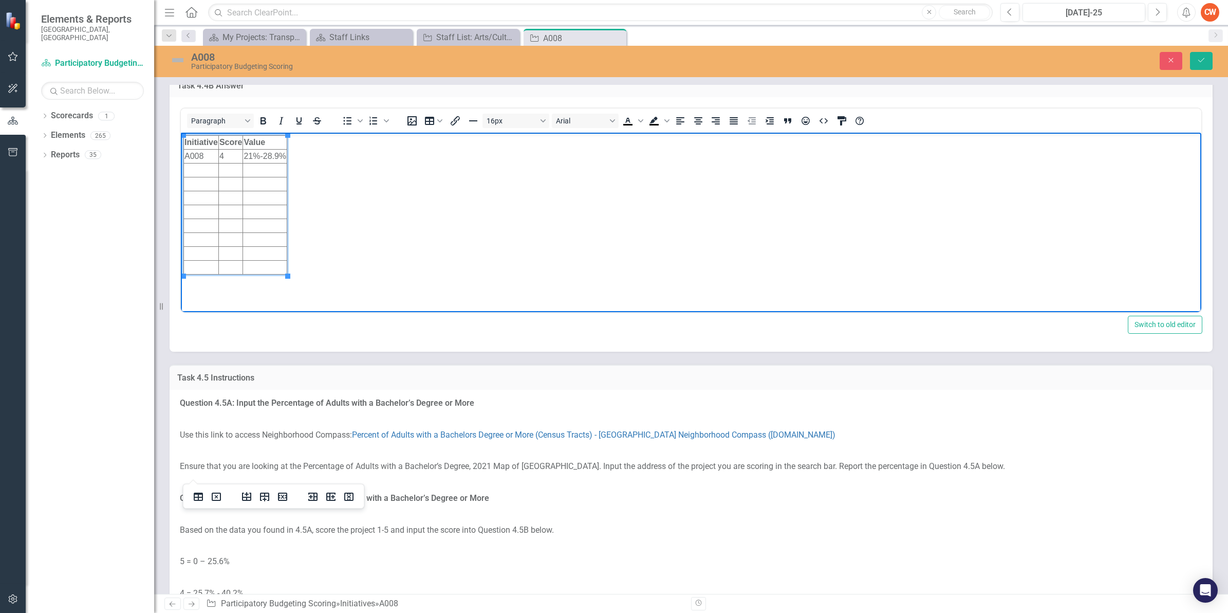
click at [237, 156] on td "4" at bounding box center [230, 157] width 24 height 14
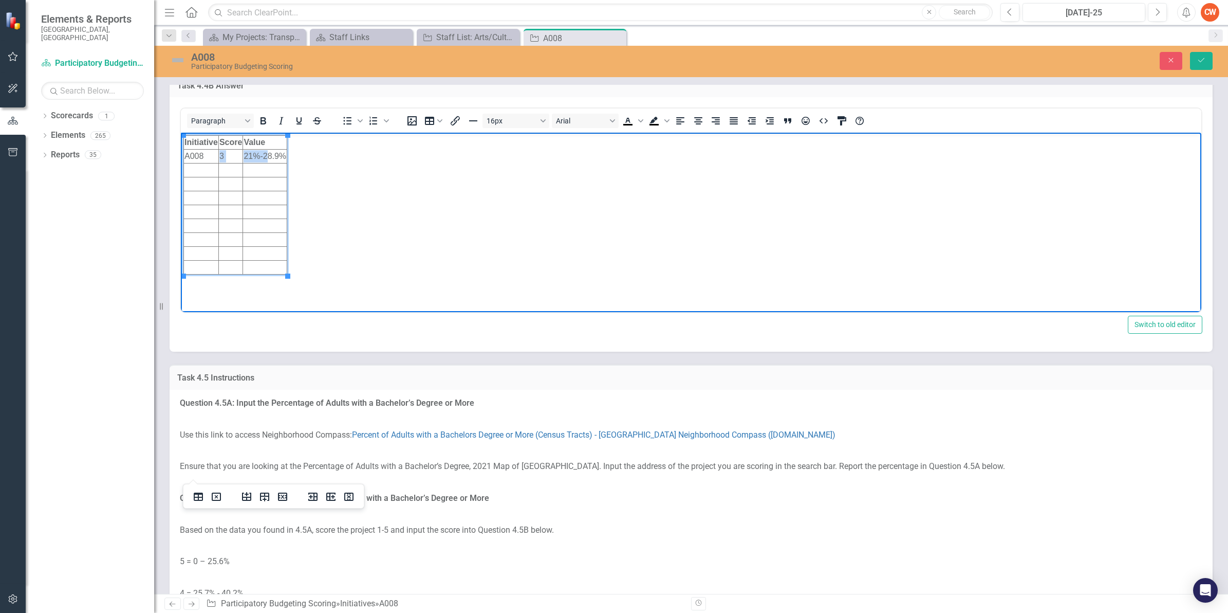
drag, startPoint x: 282, startPoint y: 156, endPoint x: 264, endPoint y: 155, distance: 18.5
click at [264, 155] on td "21%-28.9%" at bounding box center [265, 157] width 44 height 14
drag, startPoint x: 280, startPoint y: 156, endPoint x: 244, endPoint y: 155, distance: 36.0
click at [244, 155] on html "Initiative Score Value A008 3 21%-28.9%" at bounding box center [691, 210] width 1021 height 154
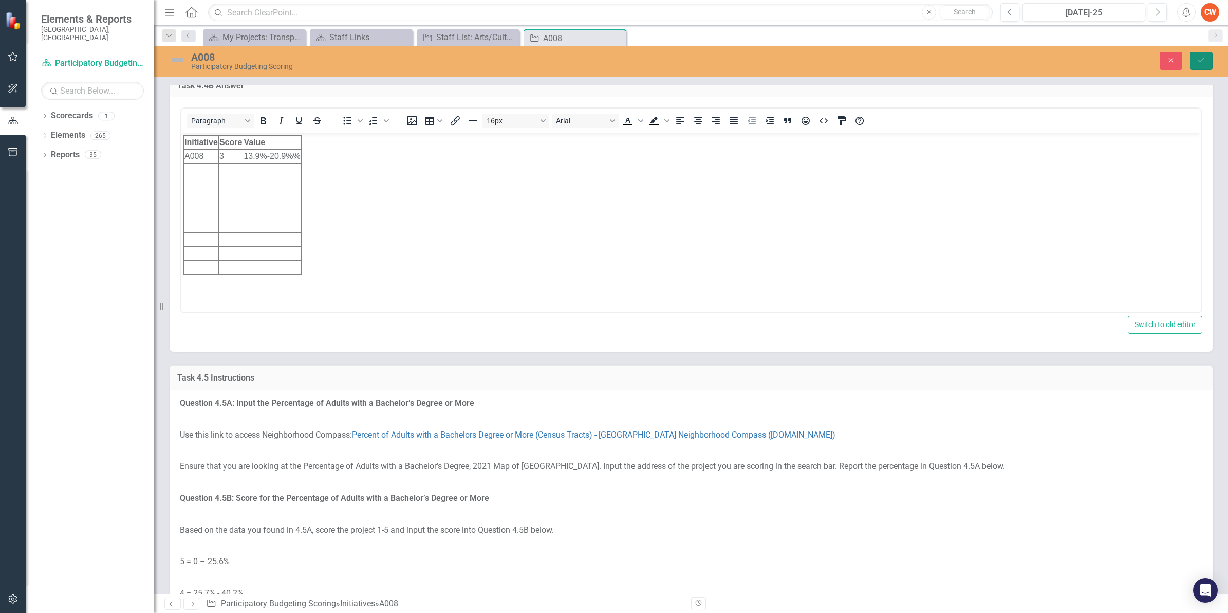
click at [1206, 62] on icon "Save" at bounding box center [1201, 60] width 9 height 7
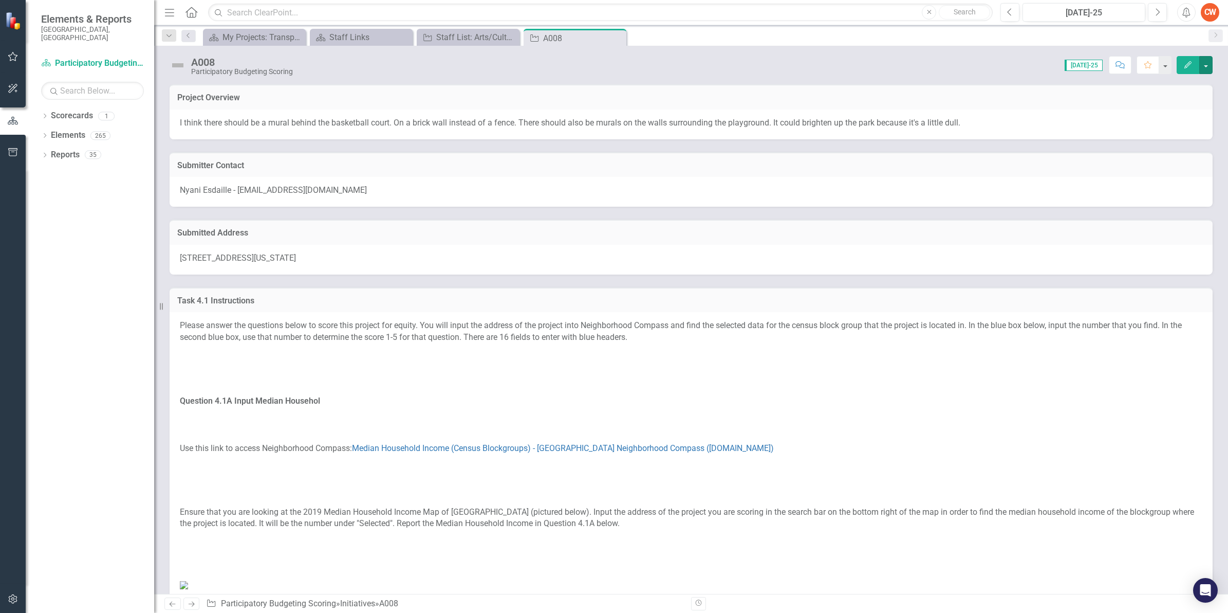
click at [1206, 62] on button "button" at bounding box center [1205, 65] width 13 height 18
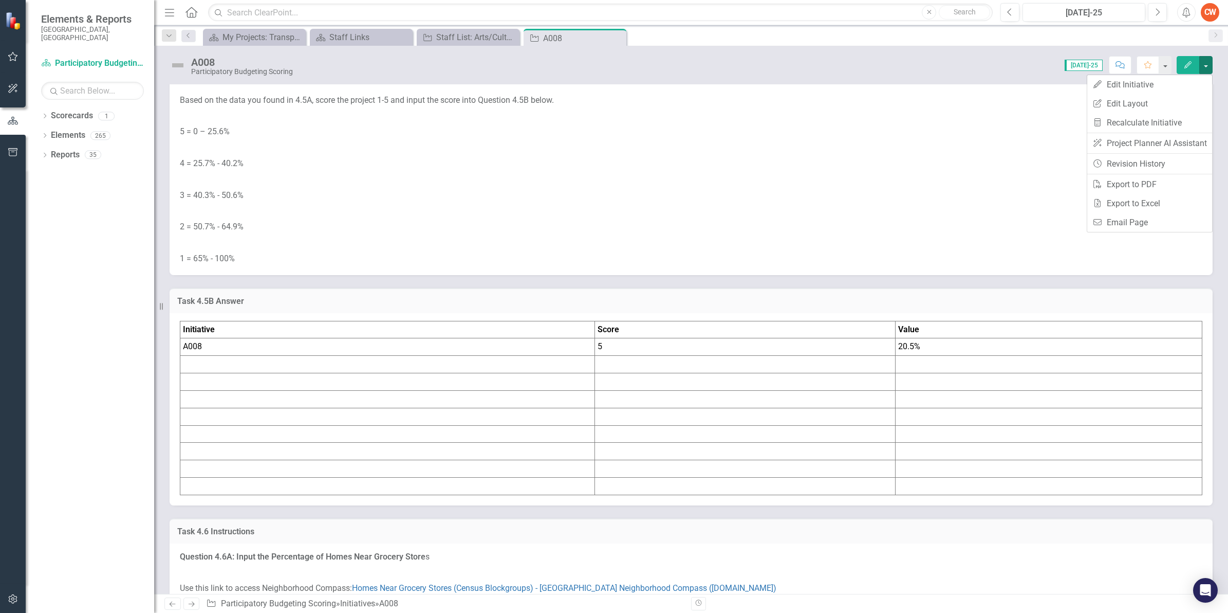
scroll to position [3500, 0]
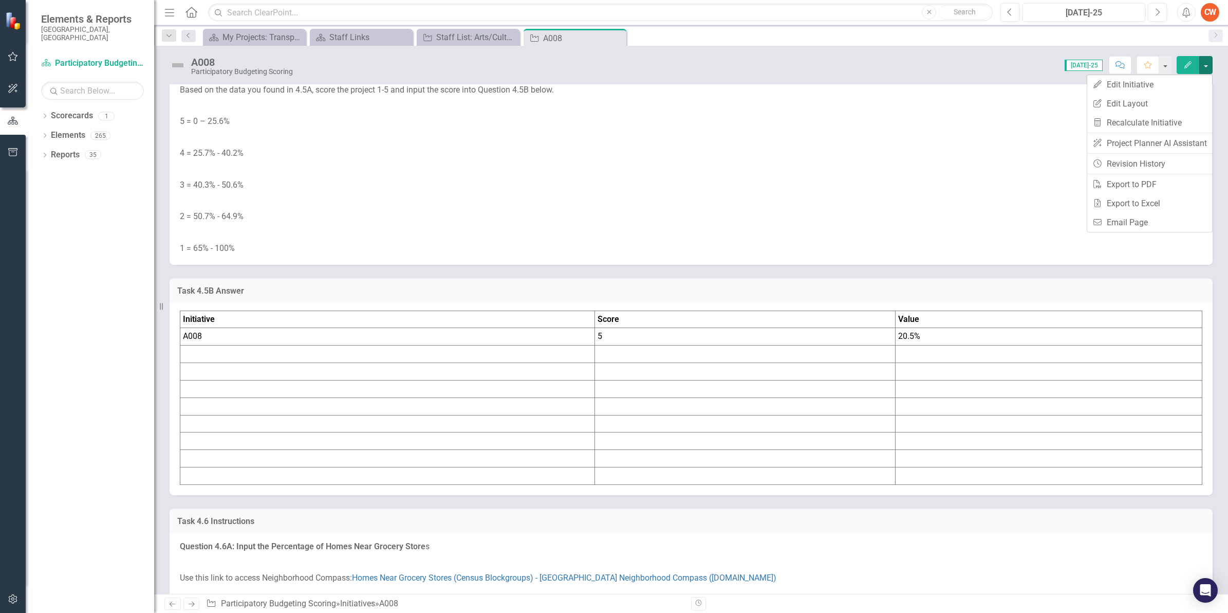
click at [124, 211] on div "Dropdown Scorecards 1 Participatory Budgeting Scoring Dropdown Elements 265 Dro…" at bounding box center [90, 359] width 128 height 505
click at [736, 345] on td "5" at bounding box center [745, 336] width 301 height 17
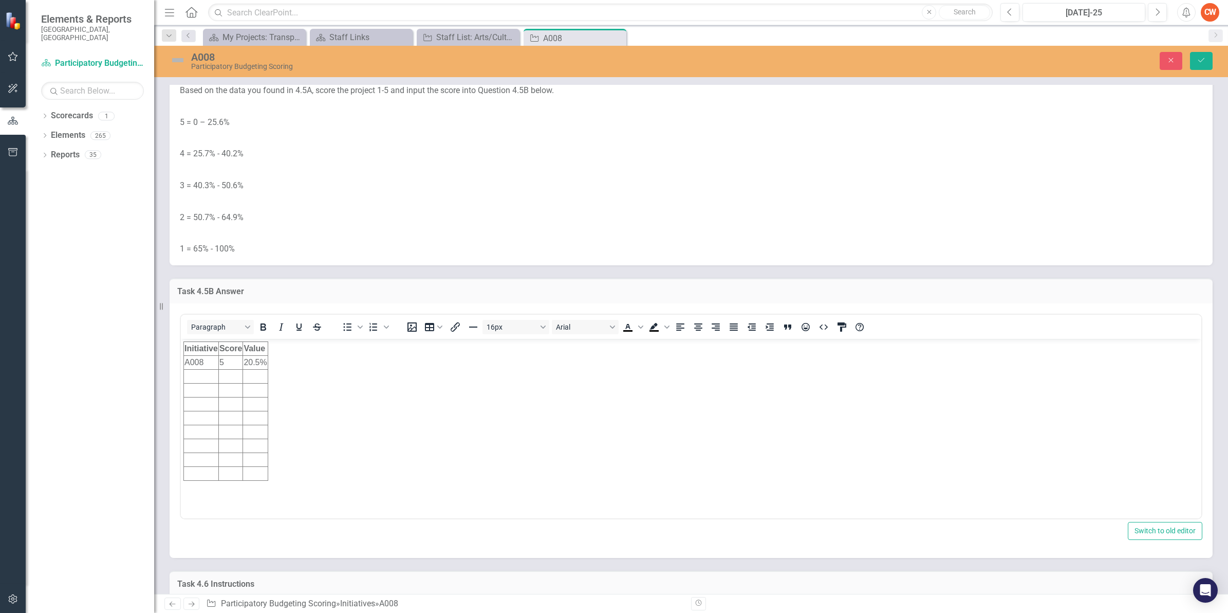
scroll to position [0, 0]
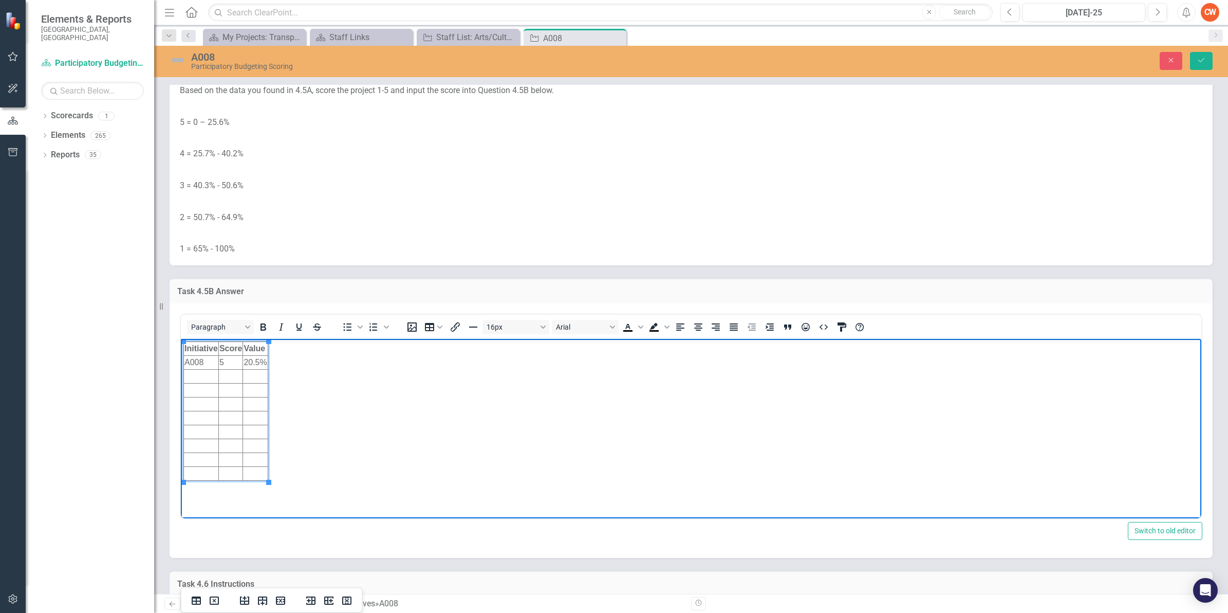
click at [231, 363] on td "5" at bounding box center [230, 362] width 24 height 14
click at [261, 360] on td "20.5%" at bounding box center [255, 362] width 25 height 14
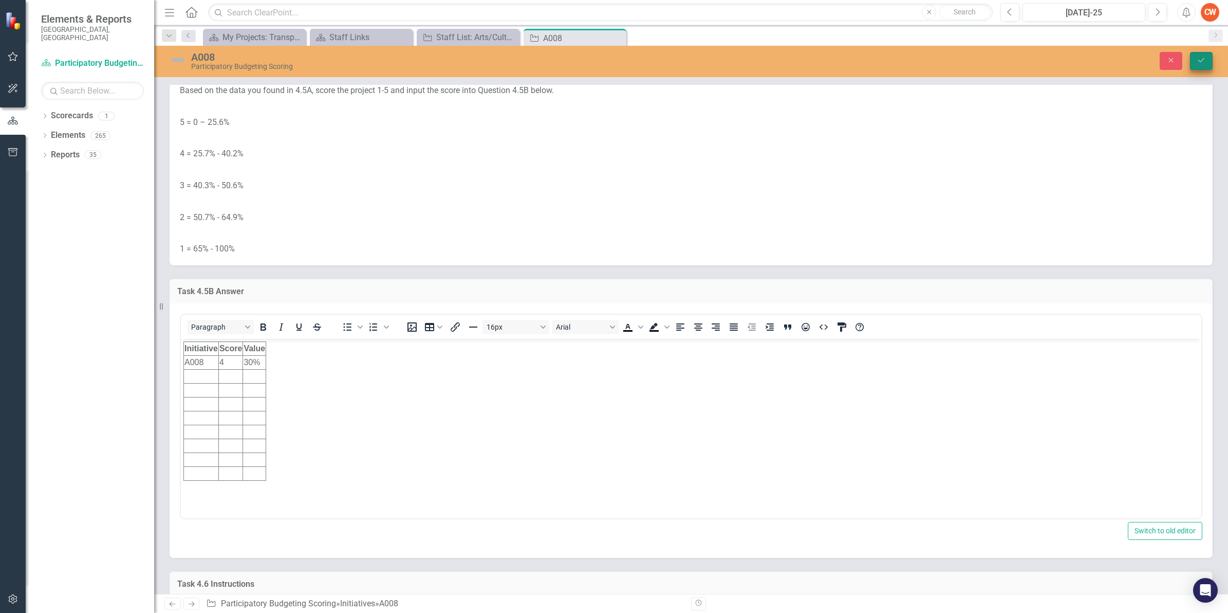
click at [1197, 63] on icon "Save" at bounding box center [1201, 60] width 9 height 7
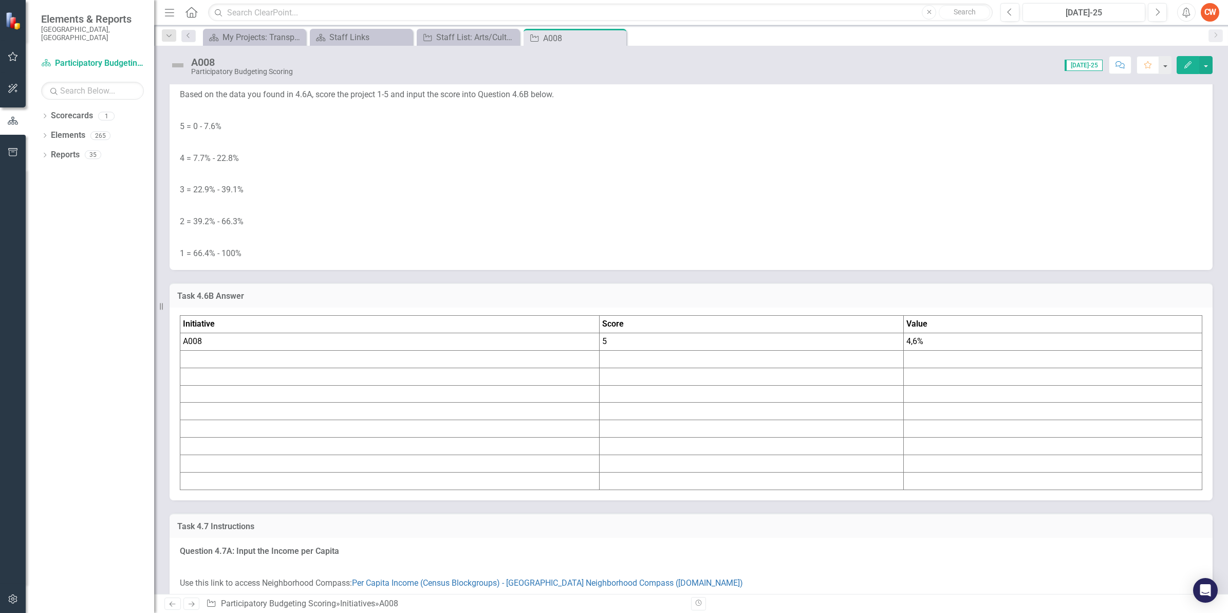
scroll to position [4087, 0]
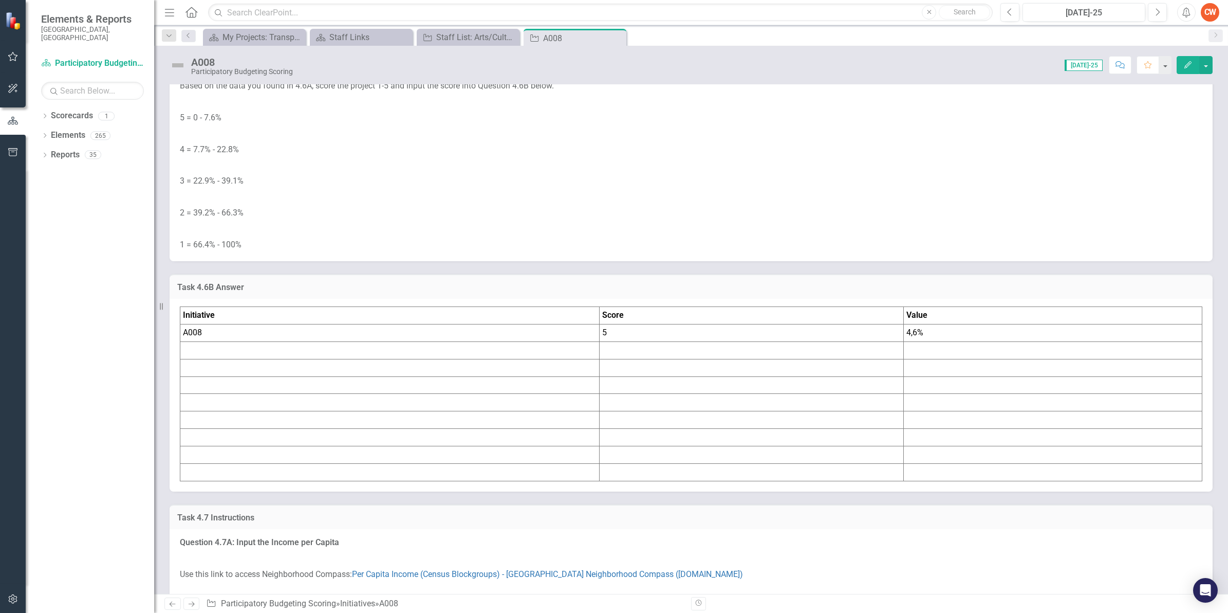
click at [615, 342] on td "5" at bounding box center [751, 332] width 304 height 17
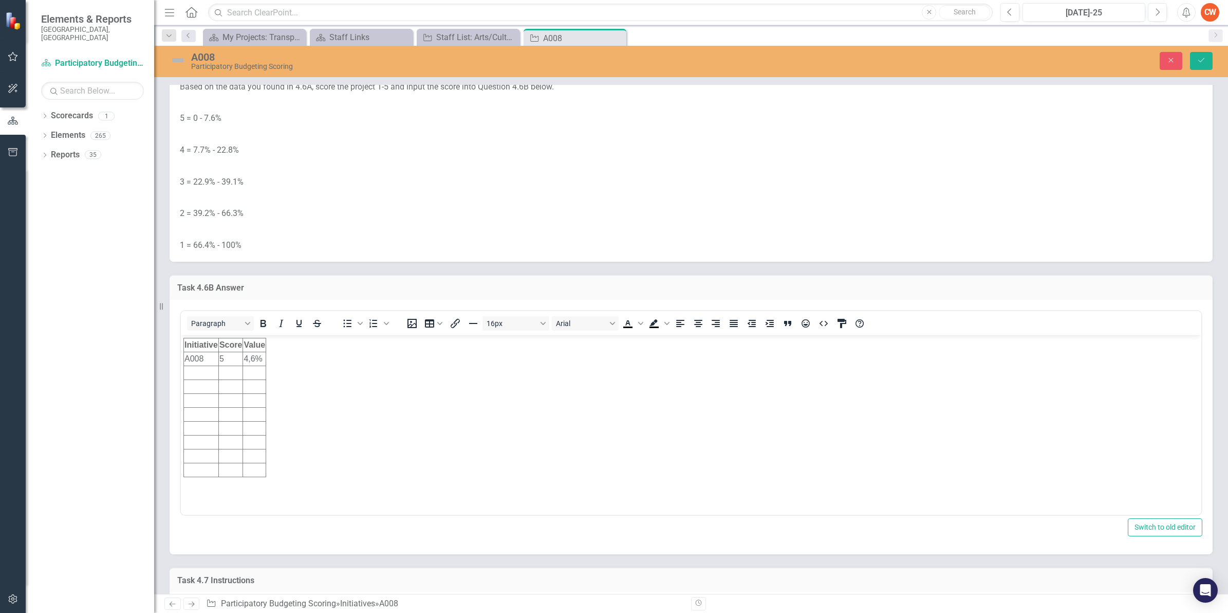
scroll to position [0, 0]
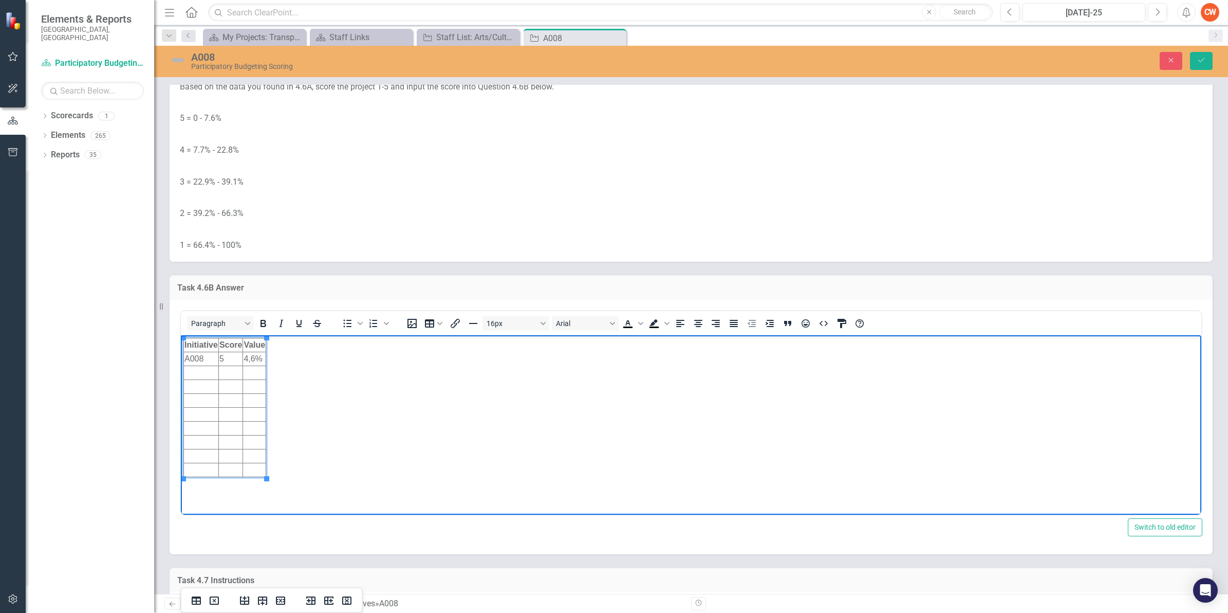
click at [229, 360] on td "5" at bounding box center [230, 359] width 24 height 14
click at [262, 358] on td "4,6%" at bounding box center [254, 359] width 23 height 14
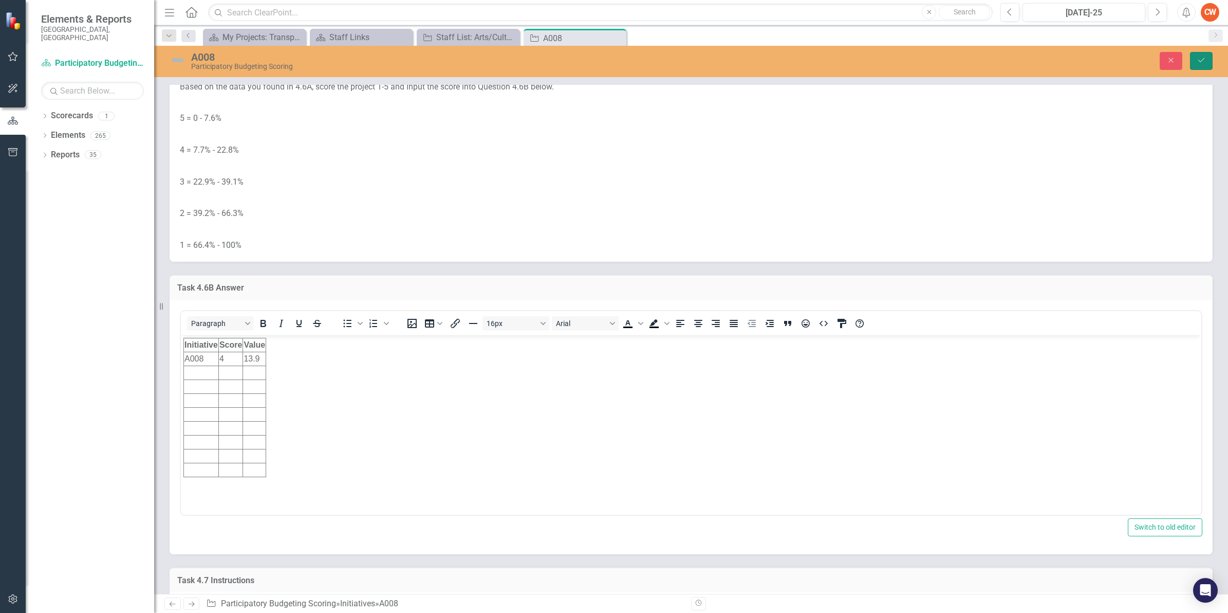
click at [1202, 61] on icon "submit" at bounding box center [1201, 60] width 6 height 4
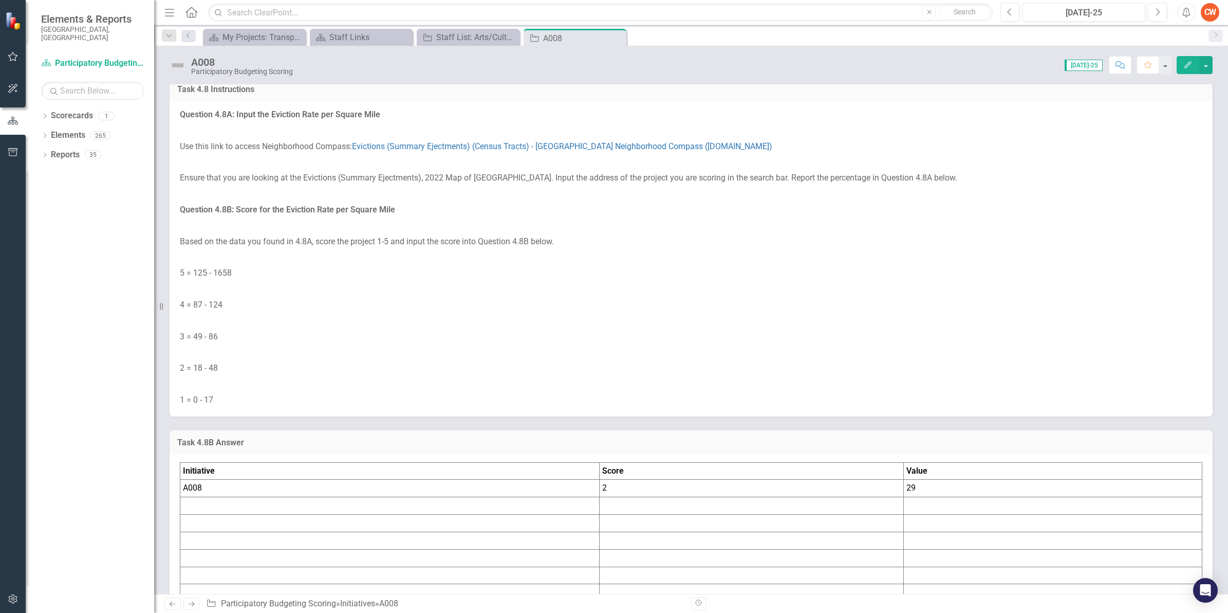
scroll to position [5116, 0]
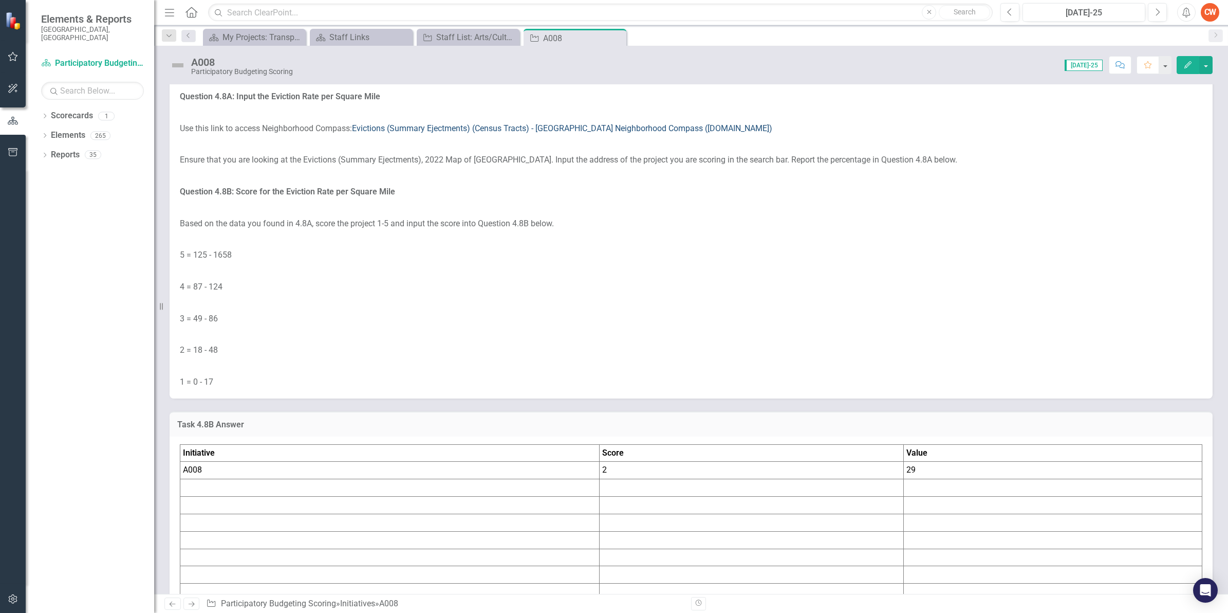
click at [383, 133] on link "Evictions (Summary Ejectments) (Census Tracts) - [GEOGRAPHIC_DATA] Neighborhood…" at bounding box center [562, 128] width 420 height 10
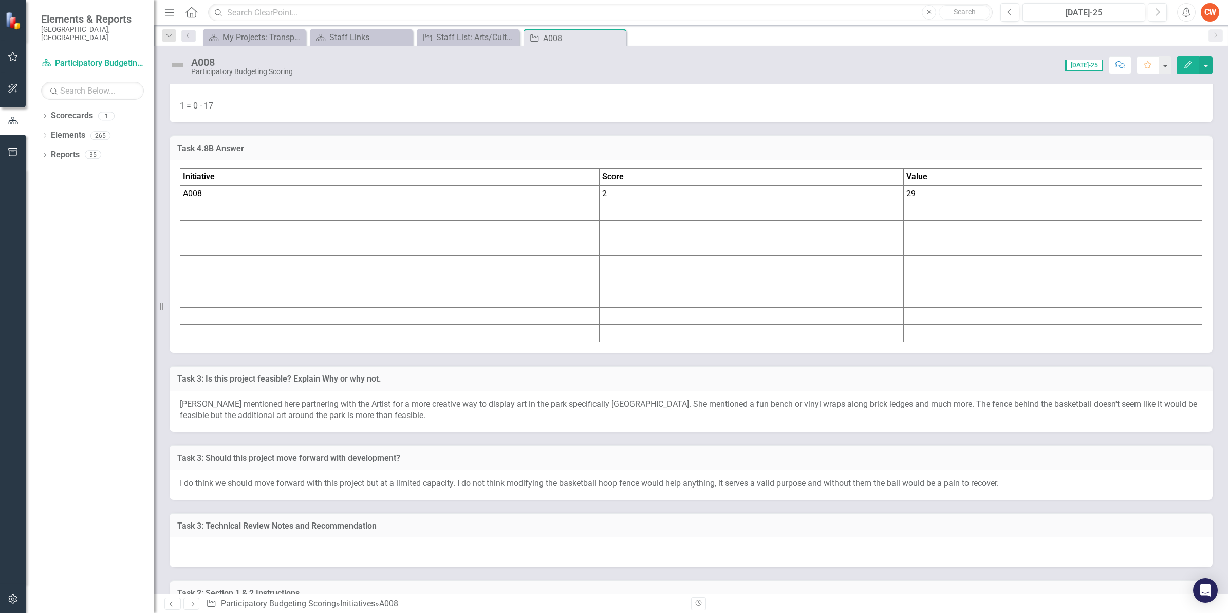
scroll to position [5401, 0]
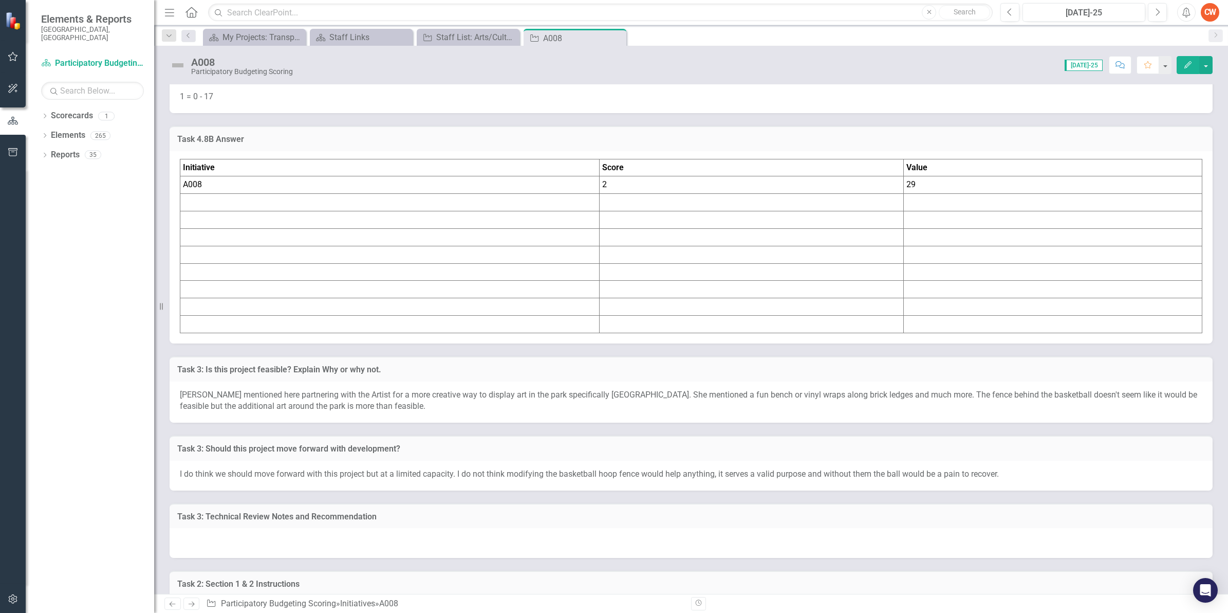
click at [621, 194] on td "2" at bounding box center [751, 184] width 304 height 17
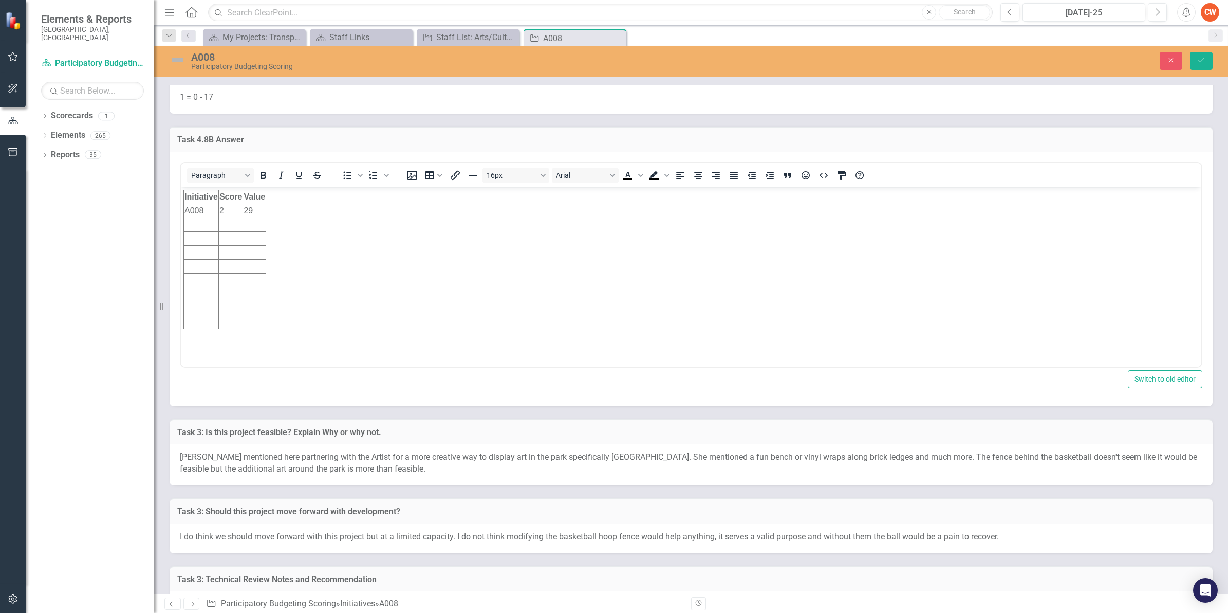
scroll to position [0, 0]
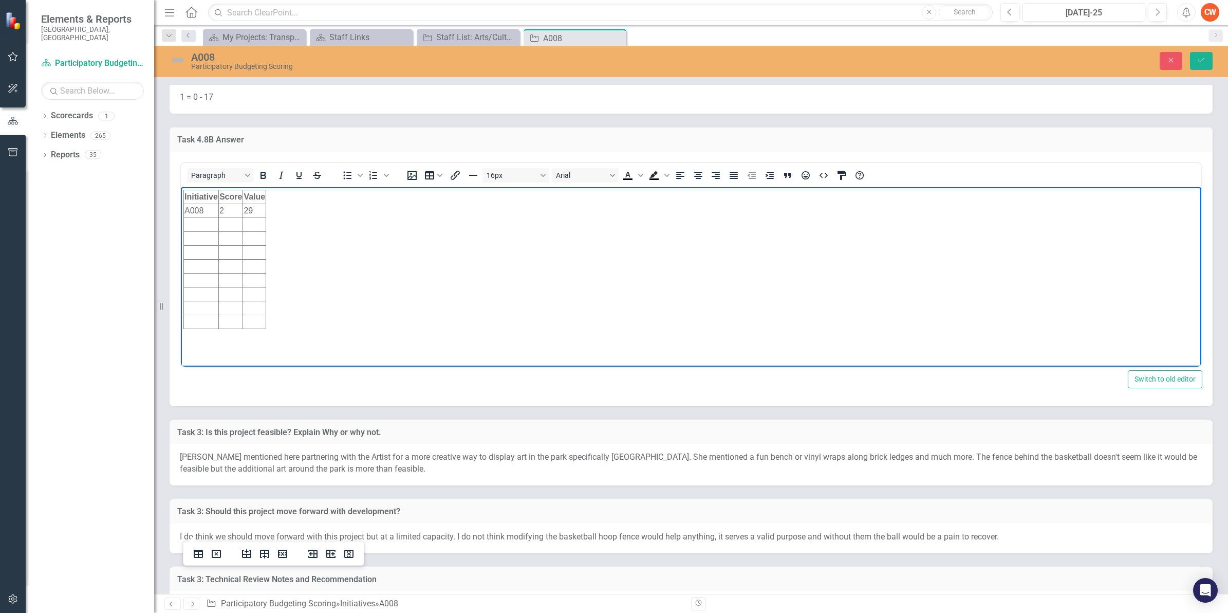
click at [229, 211] on td "2" at bounding box center [230, 211] width 24 height 14
click at [255, 211] on td "29" at bounding box center [254, 211] width 23 height 14
click at [1197, 60] on icon "Save" at bounding box center [1201, 60] width 9 height 7
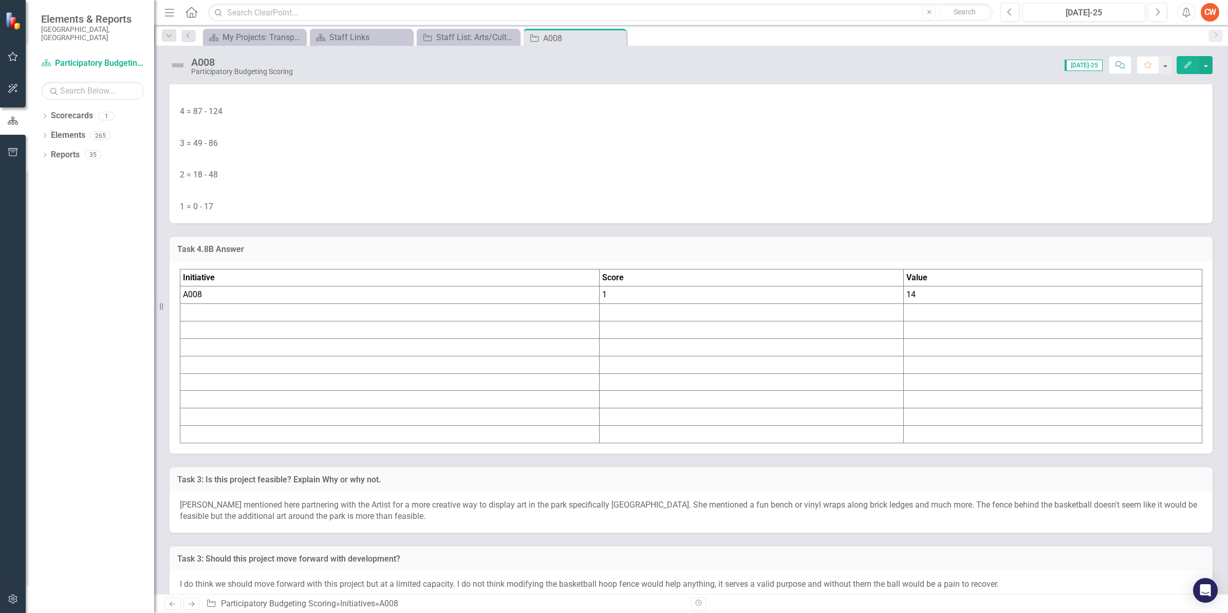
scroll to position [5217, 0]
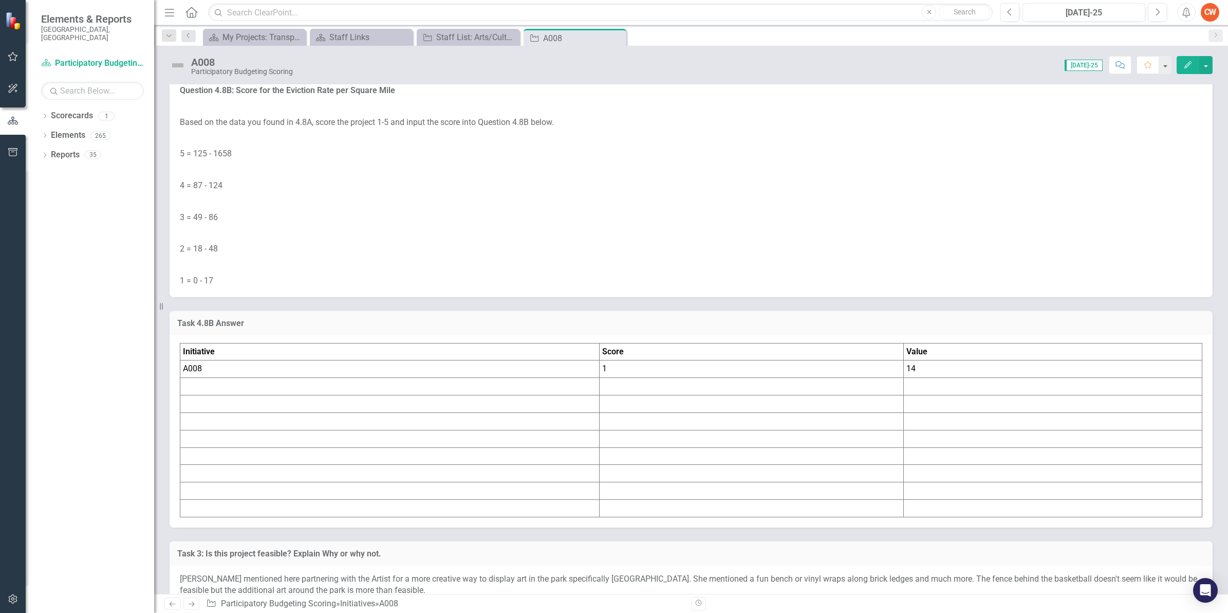
click at [398, 32] on link "Evictions (Summary Ejectments) (Census Tracts) - [GEOGRAPHIC_DATA] Neighborhood…" at bounding box center [562, 27] width 420 height 10
